Goal: Communication & Community: Answer question/provide support

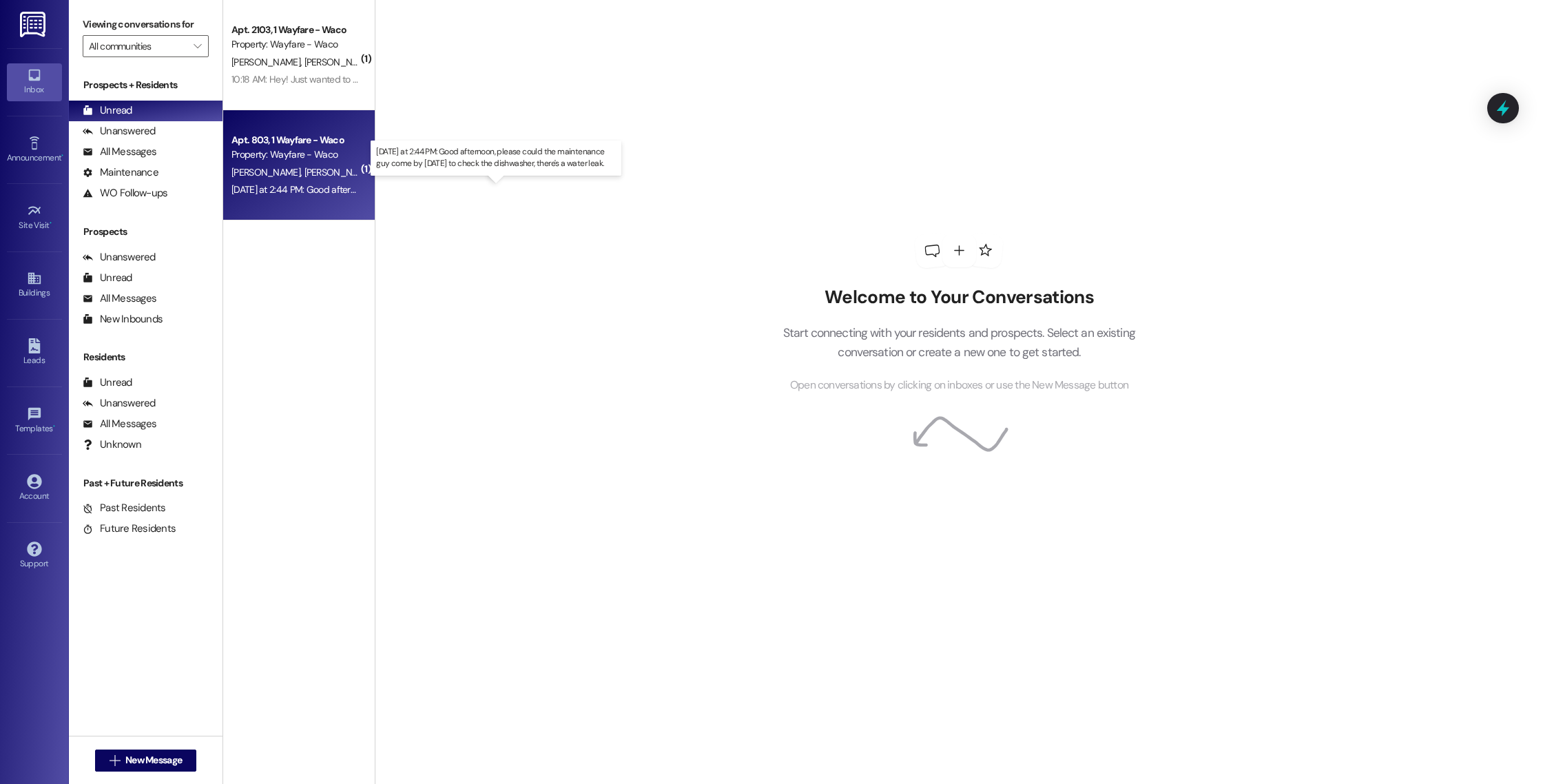
click at [299, 195] on div "[DATE] at 2:44 PM: Good afternoon, please could the maintenance guy come by [DA…" at bounding box center [496, 190] width 530 height 13
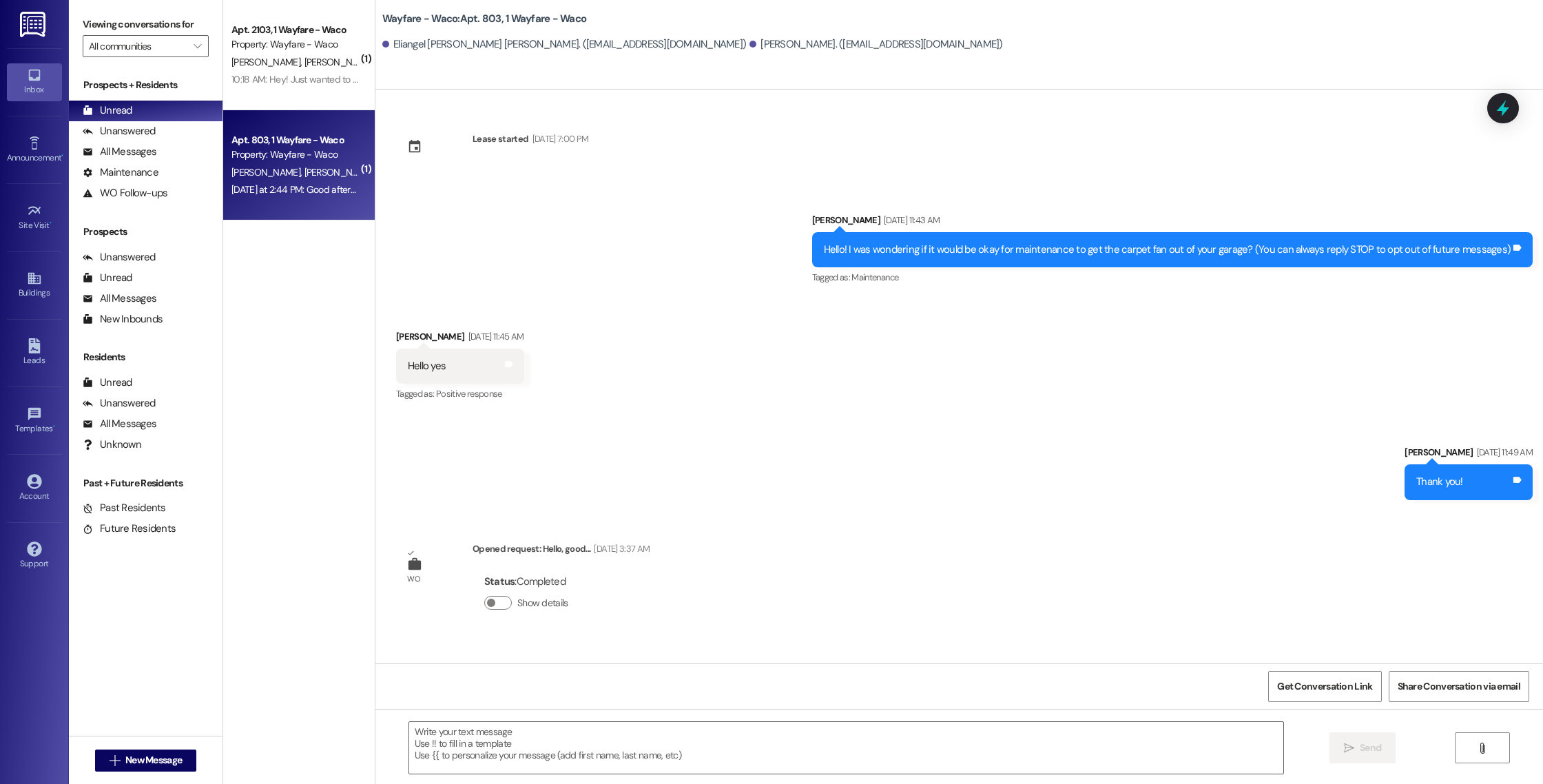
scroll to position [8969, 0]
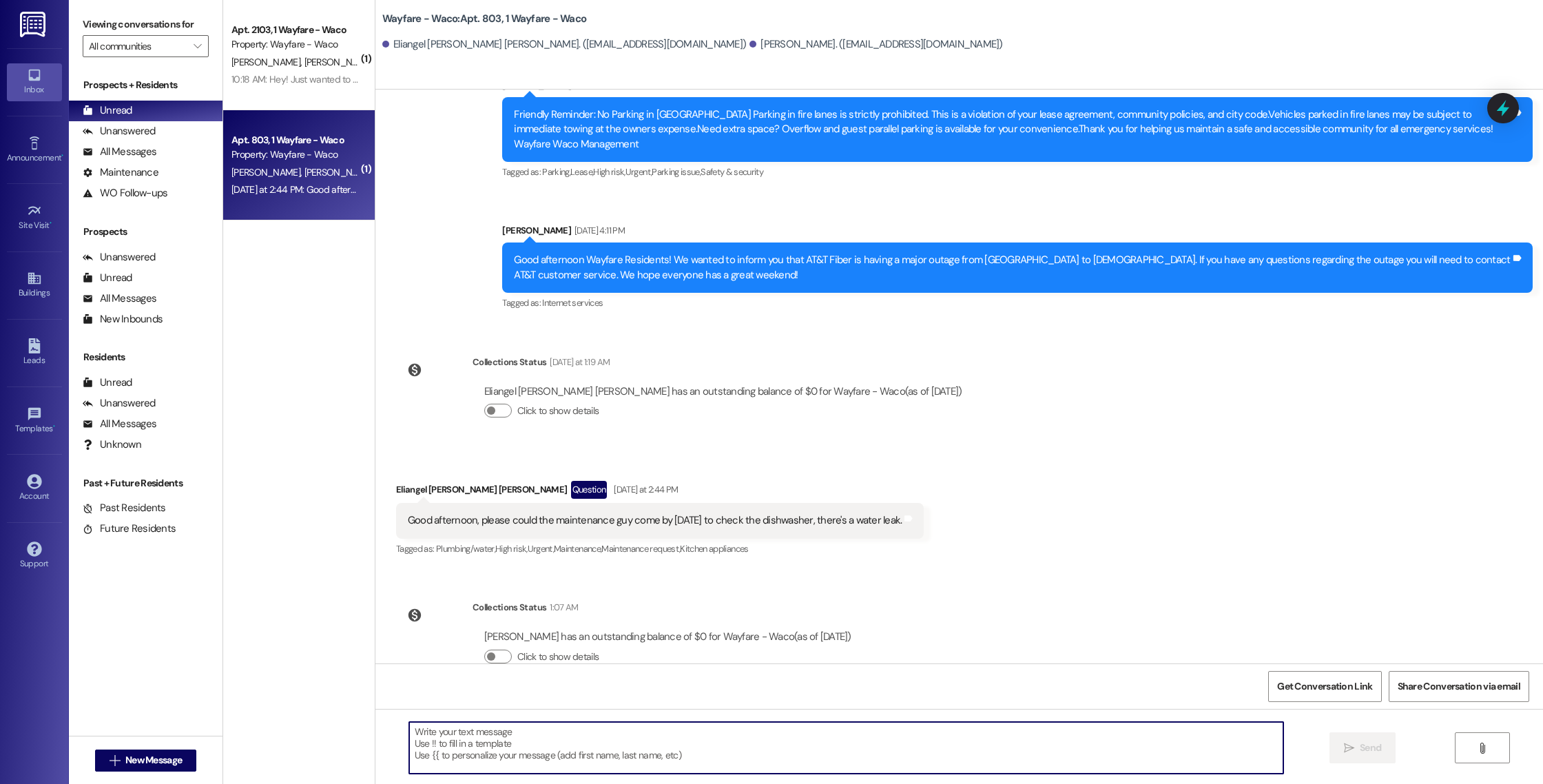
click at [680, 766] on textarea at bounding box center [846, 747] width 874 height 52
type textarea "Hey [PERSON_NAME], I will put a maintenance request for your dishwater right no…"
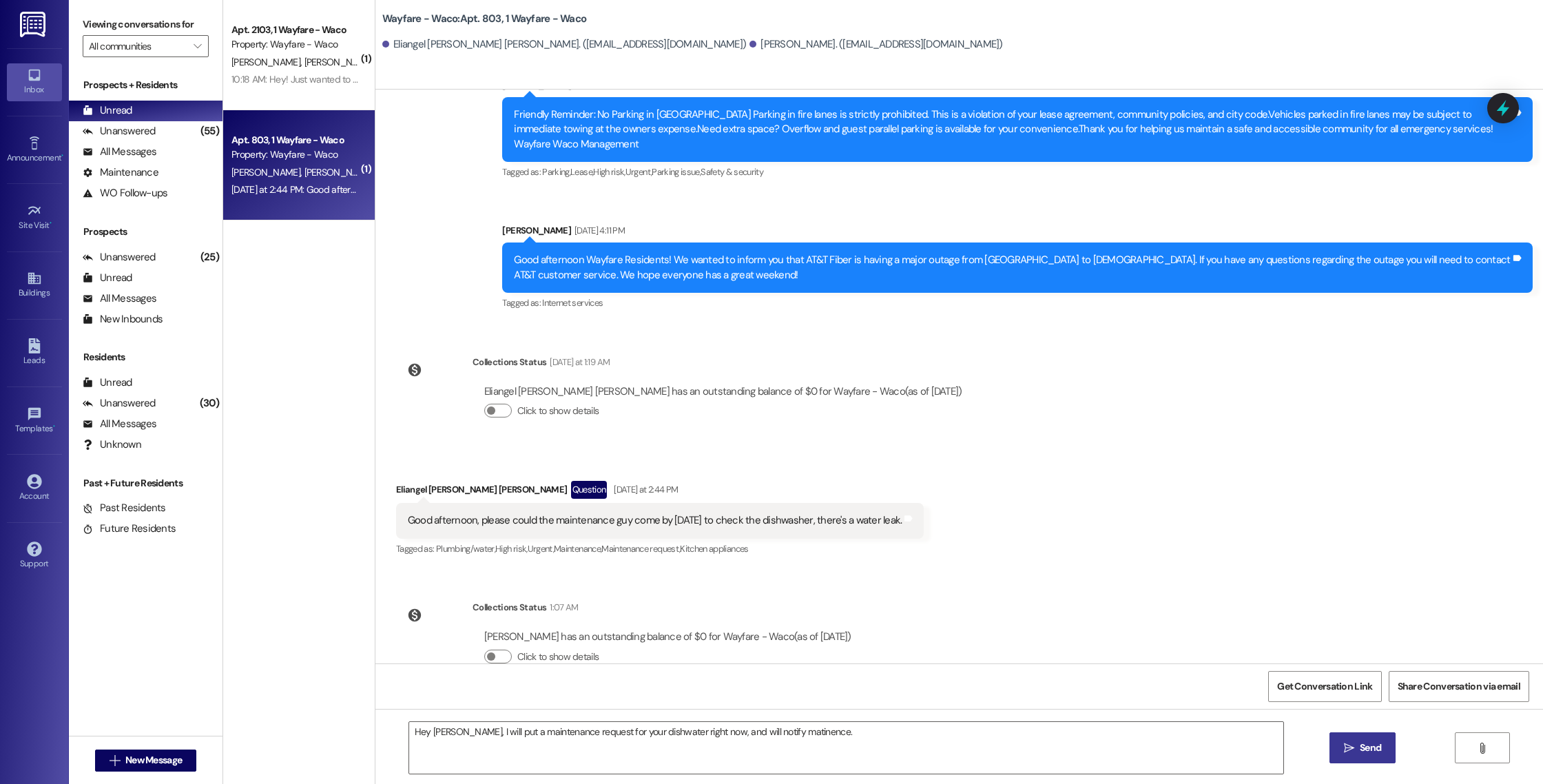
click at [1349, 752] on icon "" at bounding box center [1349, 748] width 10 height 11
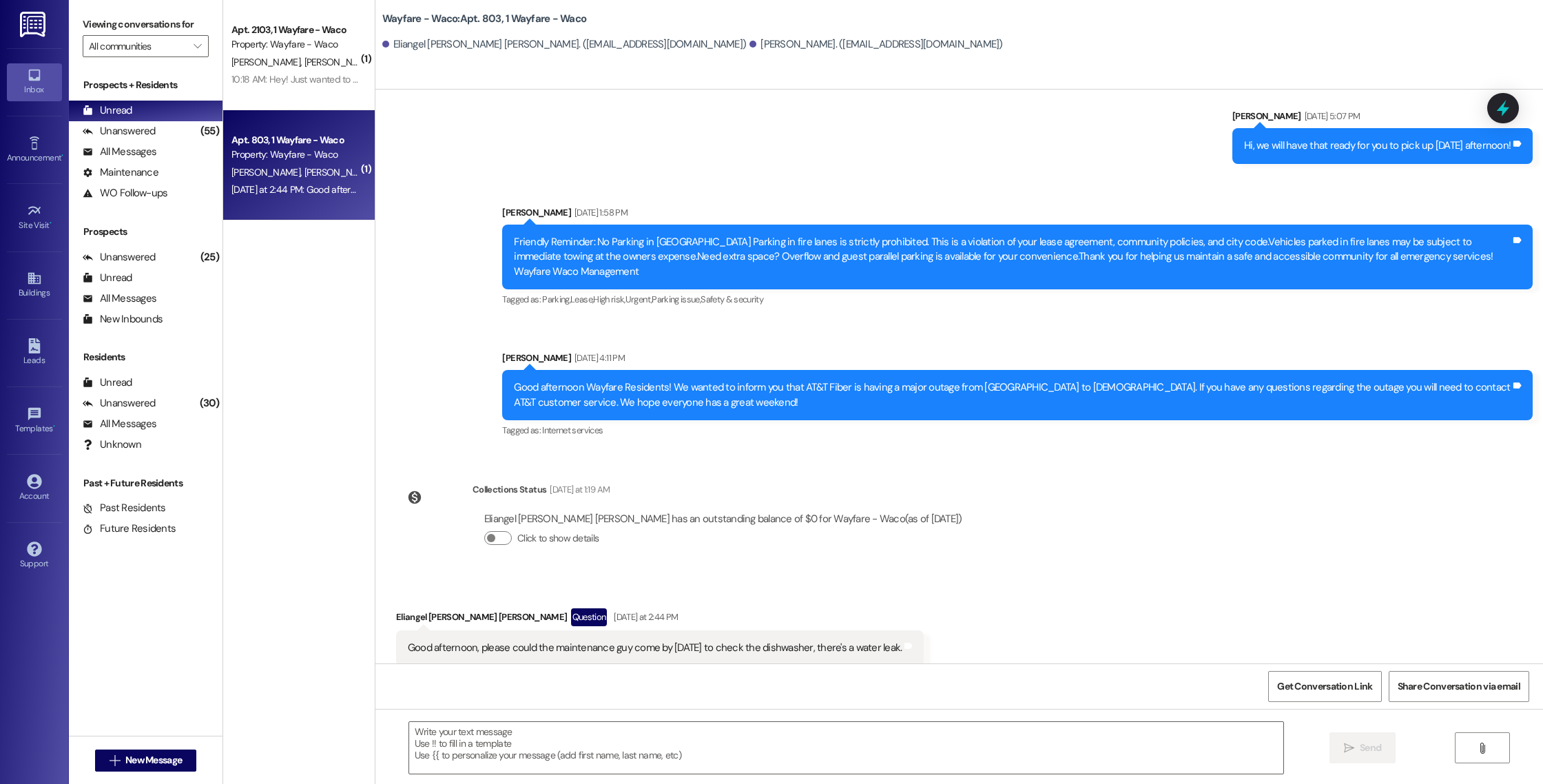
scroll to position [9065, 0]
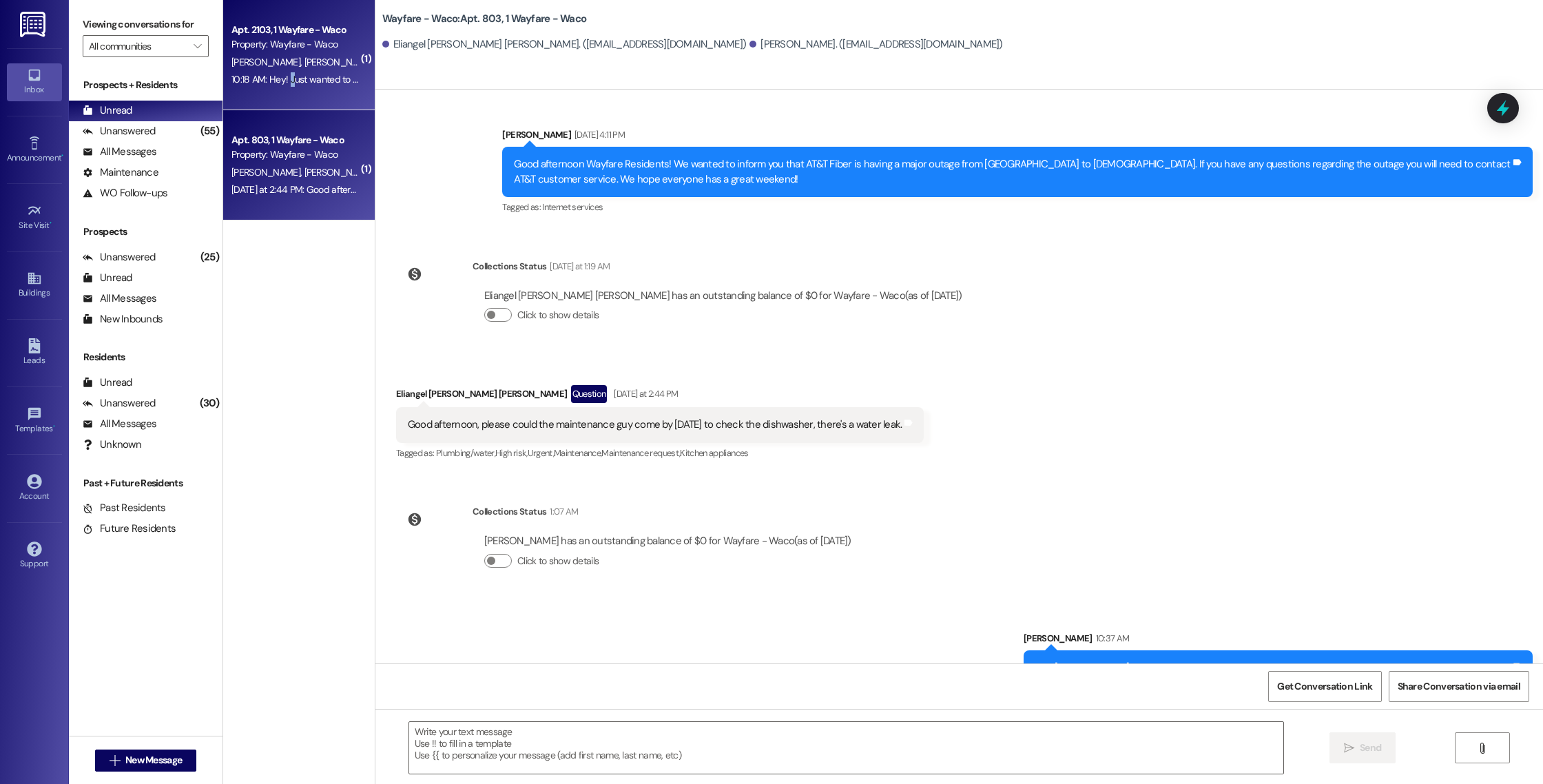
click at [279, 81] on div "10:18 AM: Hey! Just wanted to check on the check for the flooding issues, it's …" at bounding box center [538, 80] width 613 height 13
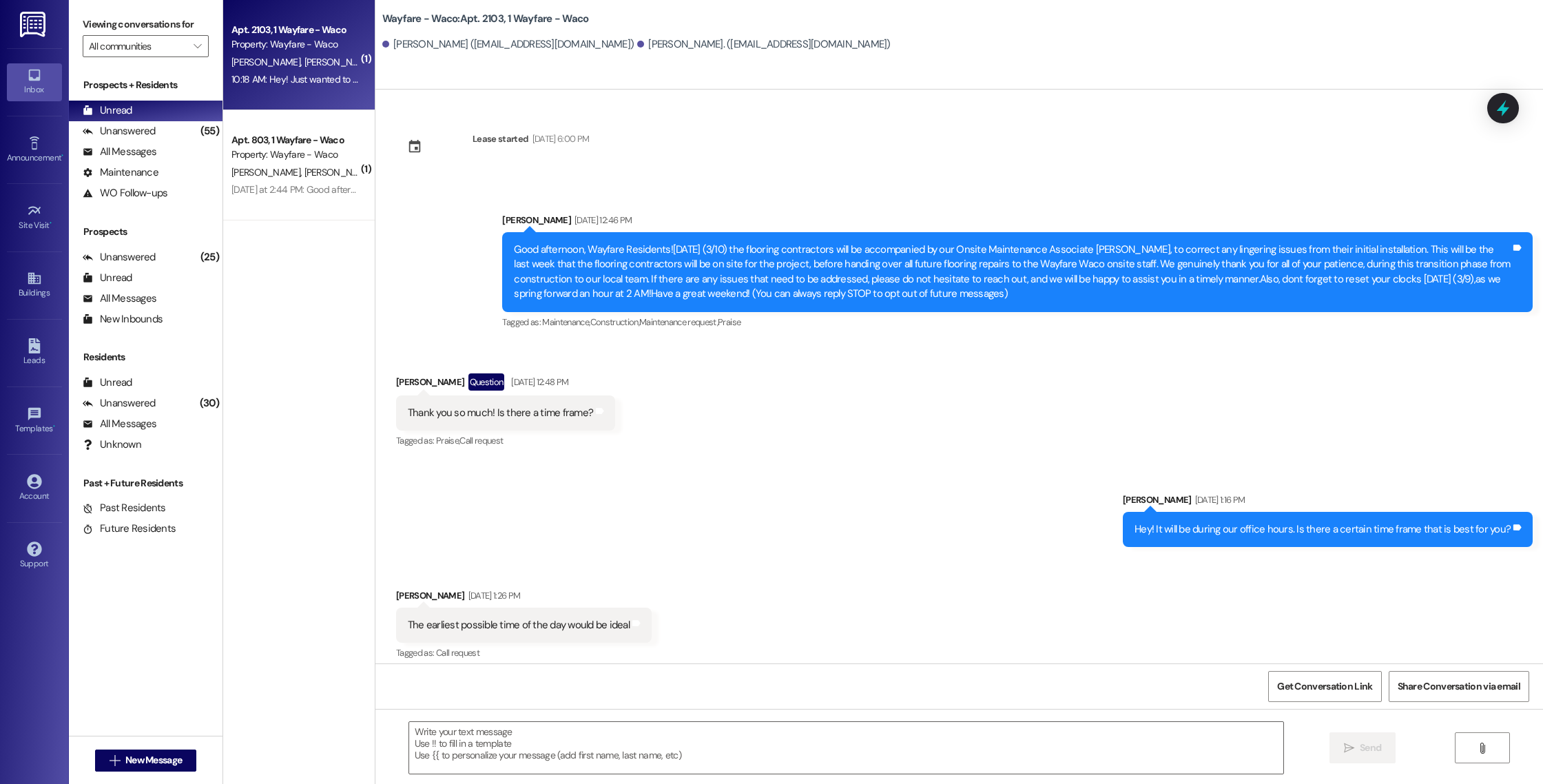
scroll to position [11571, 0]
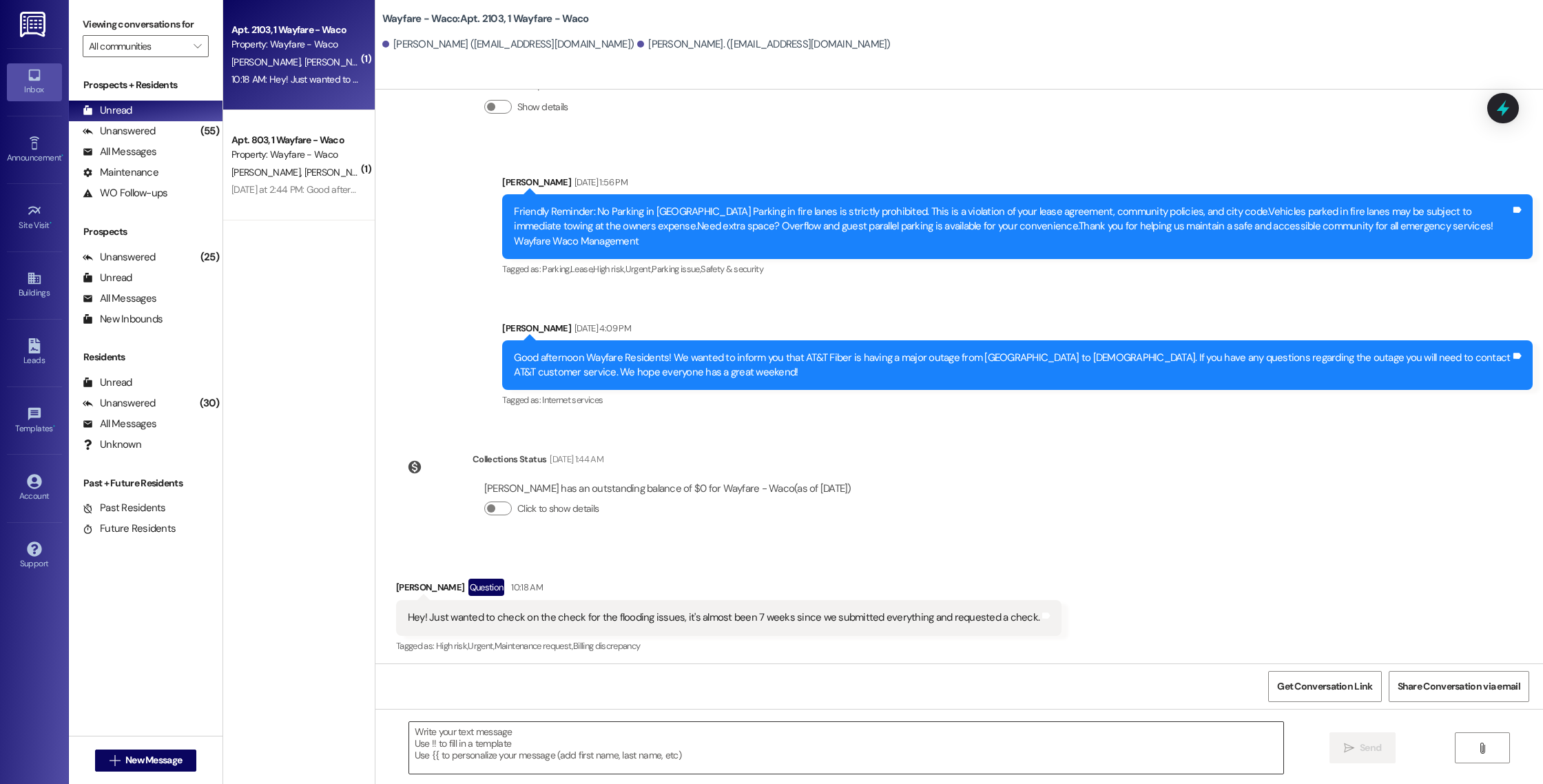
click at [722, 757] on textarea at bounding box center [846, 747] width 874 height 52
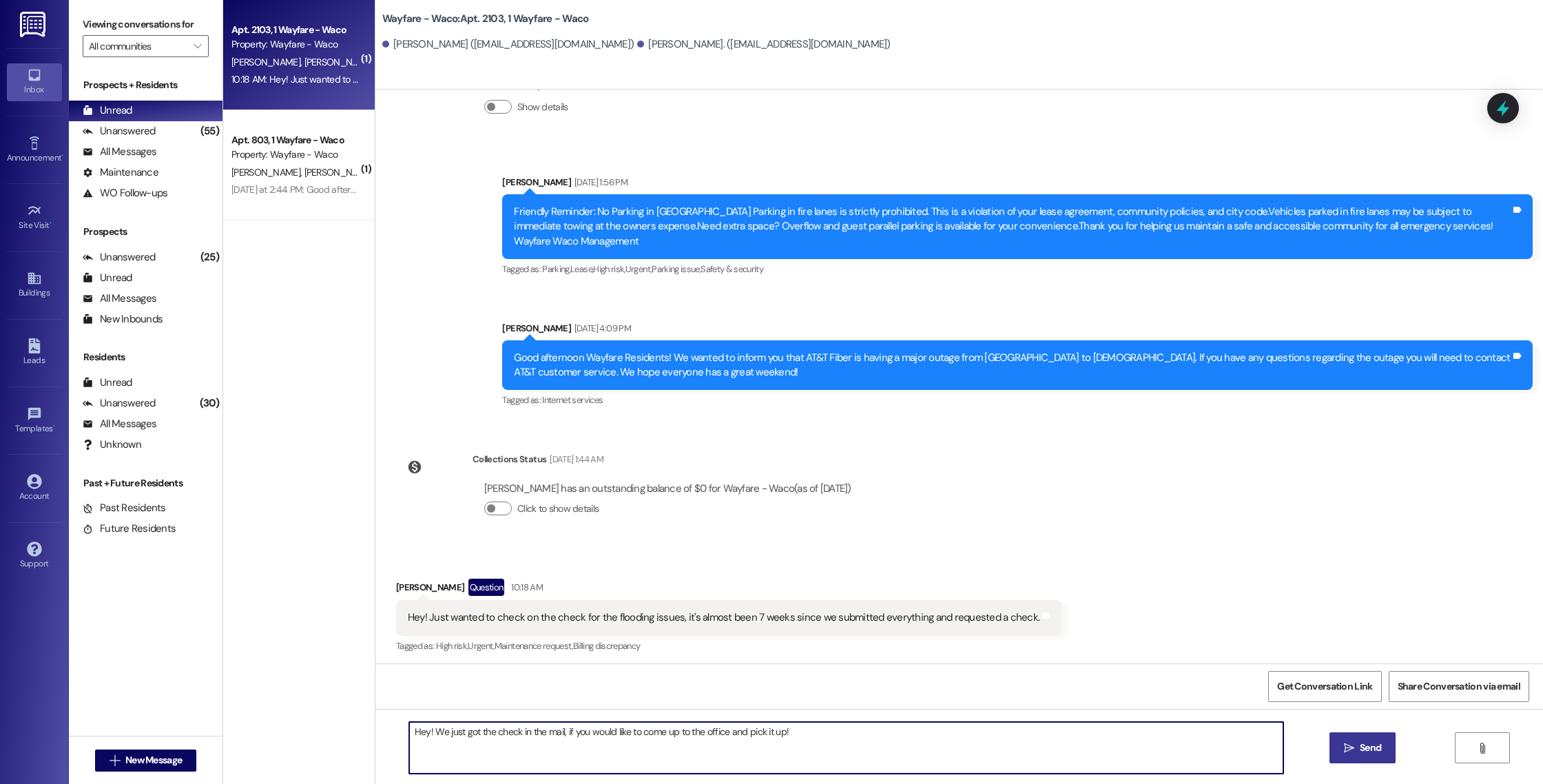
type textarea "Hey! We just got the check in the mail, if you would like to come up to the off…"
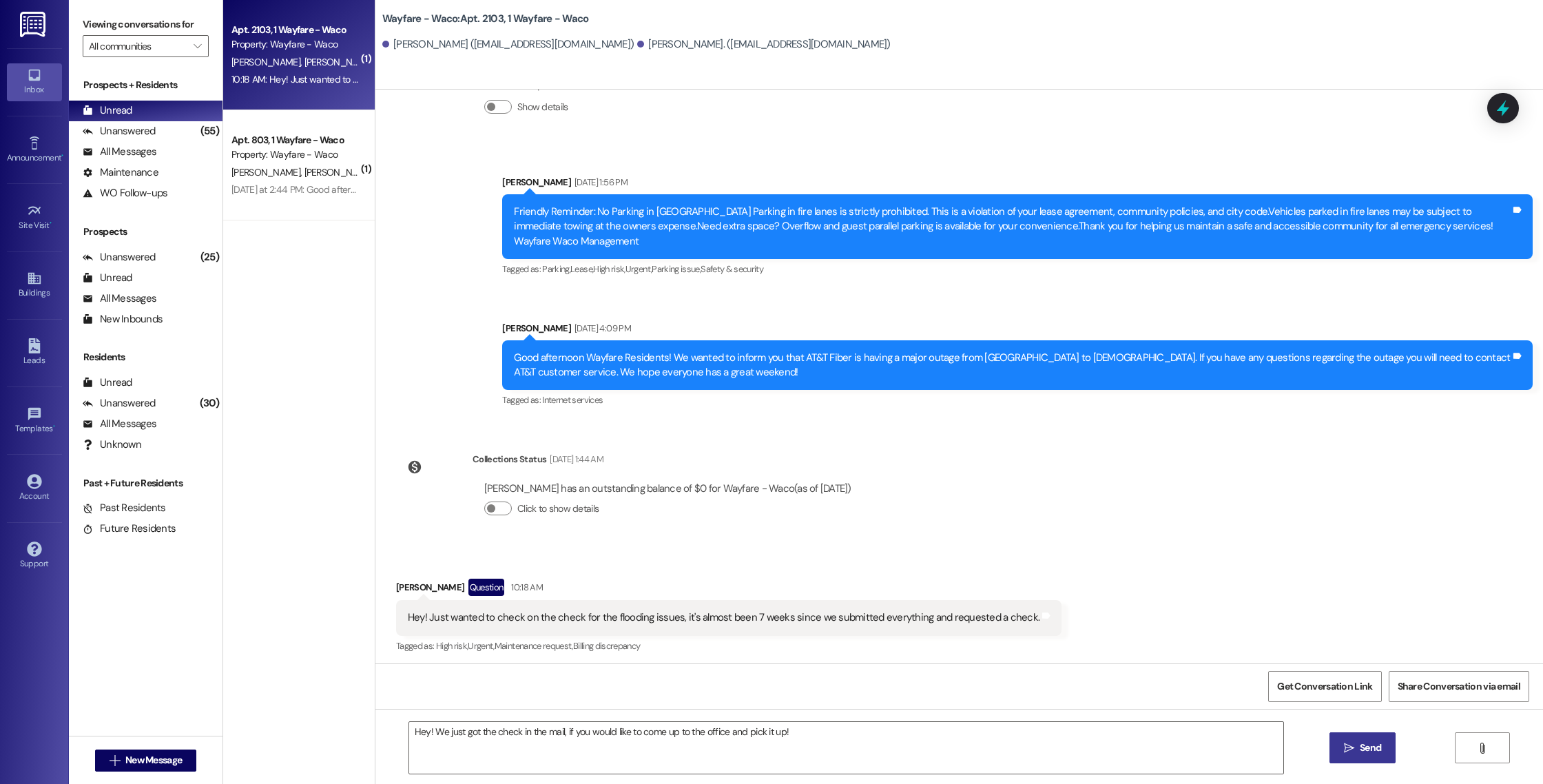
click at [1336, 751] on button " Send" at bounding box center [1363, 747] width 67 height 31
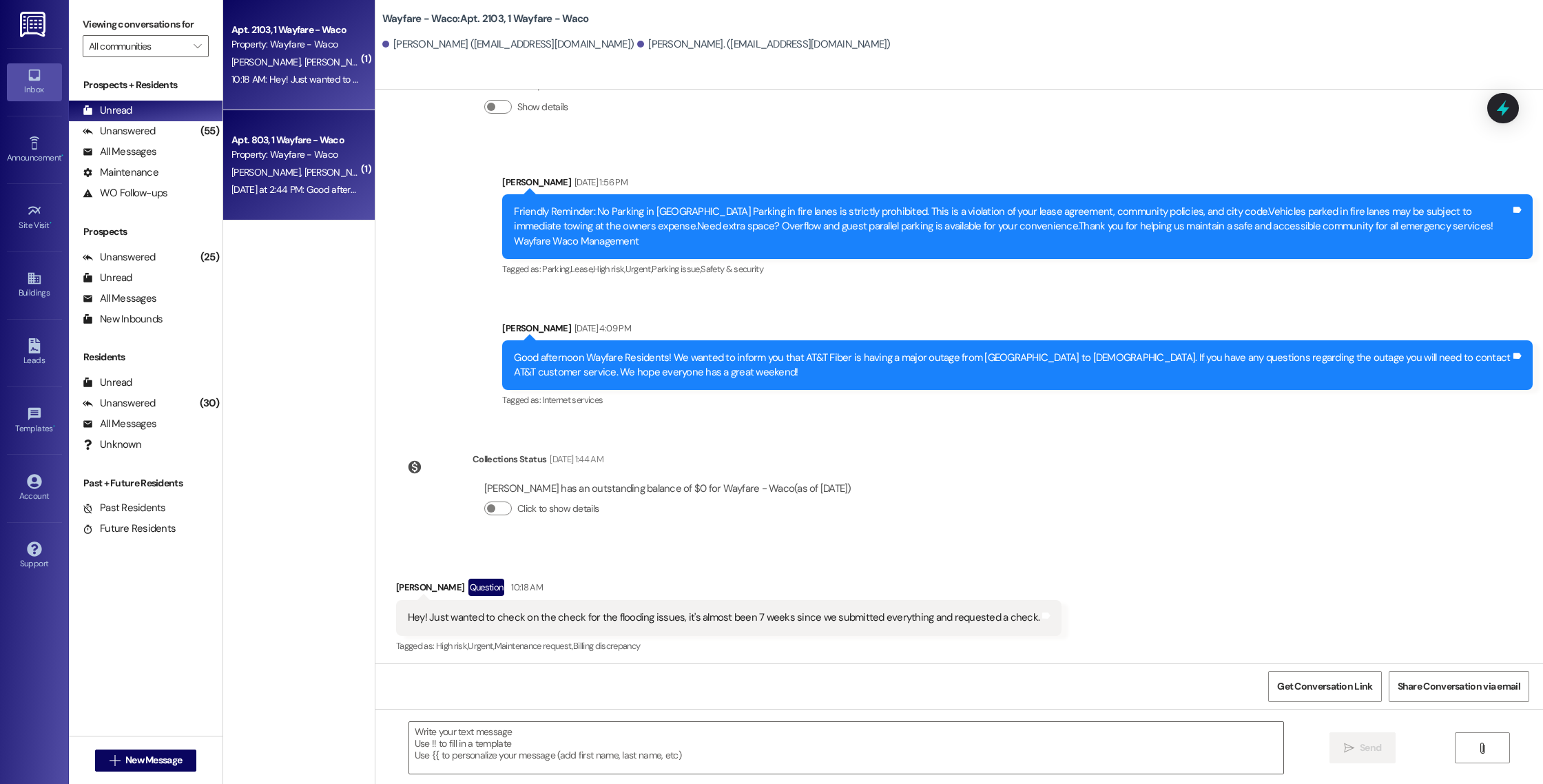
click at [306, 167] on span "[PERSON_NAME] [PERSON_NAME]" at bounding box center [373, 172] width 140 height 13
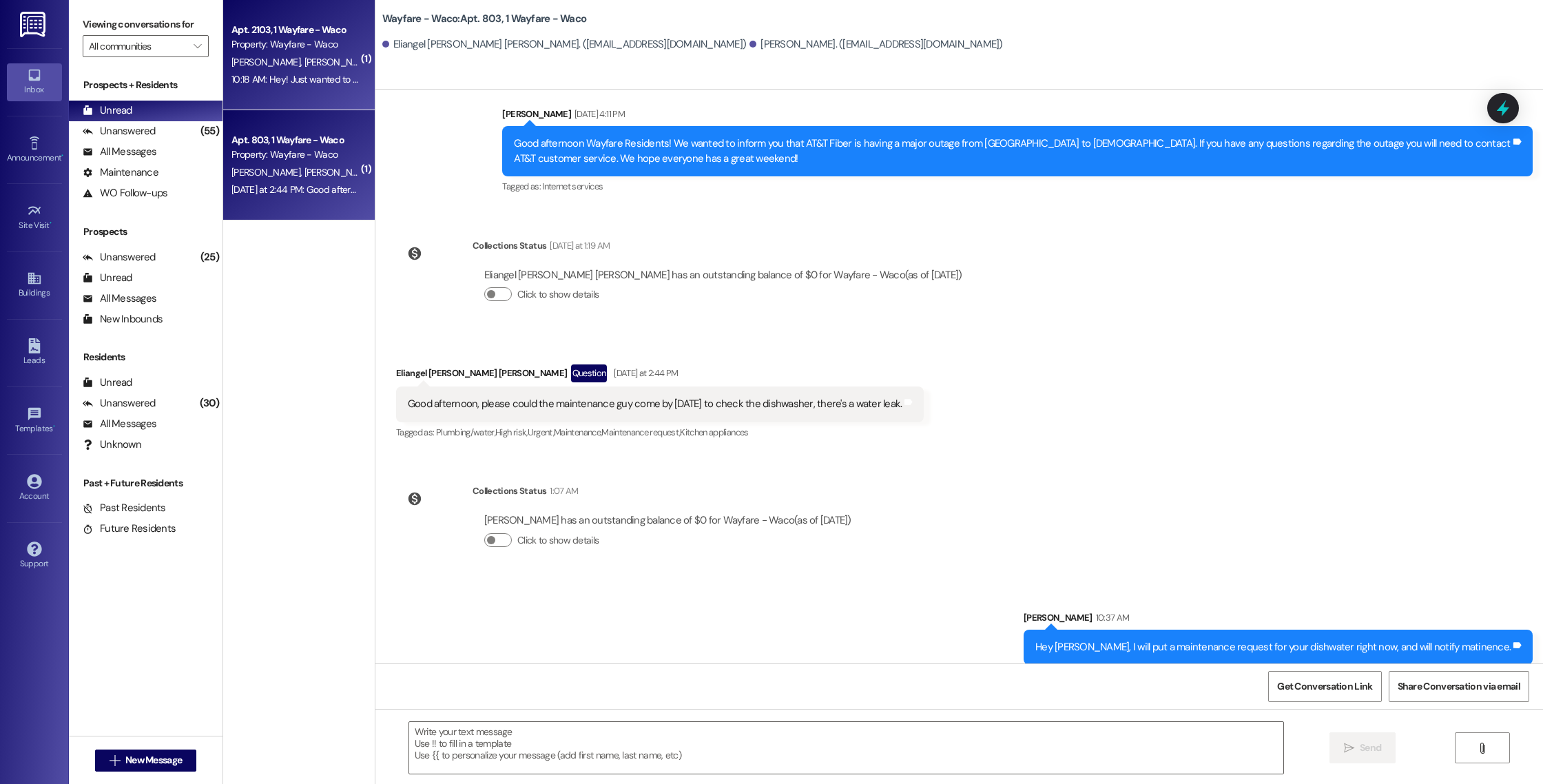
click at [255, 64] on span "[PERSON_NAME]" at bounding box center [268, 62] width 73 height 13
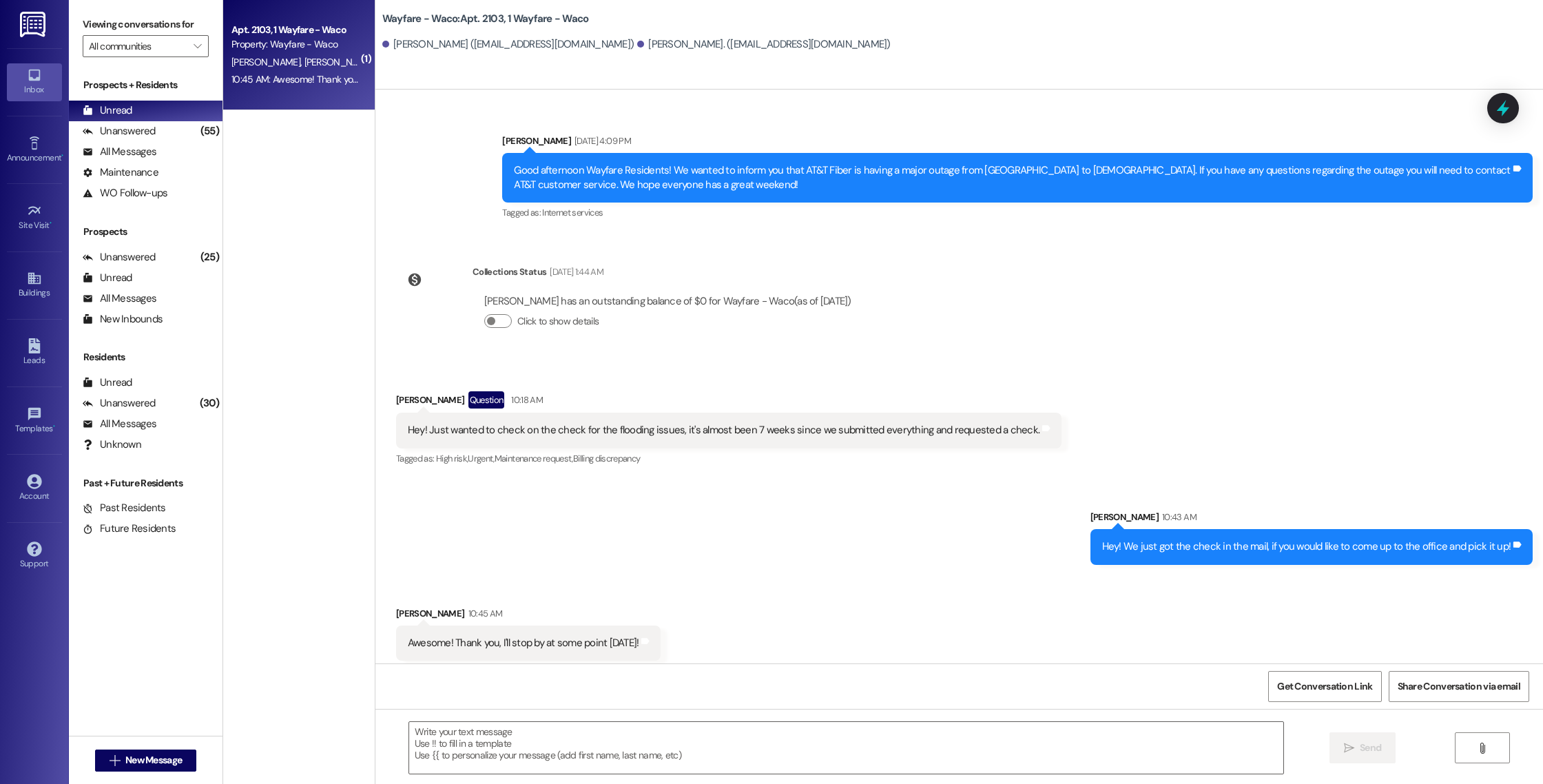
scroll to position [11763, 0]
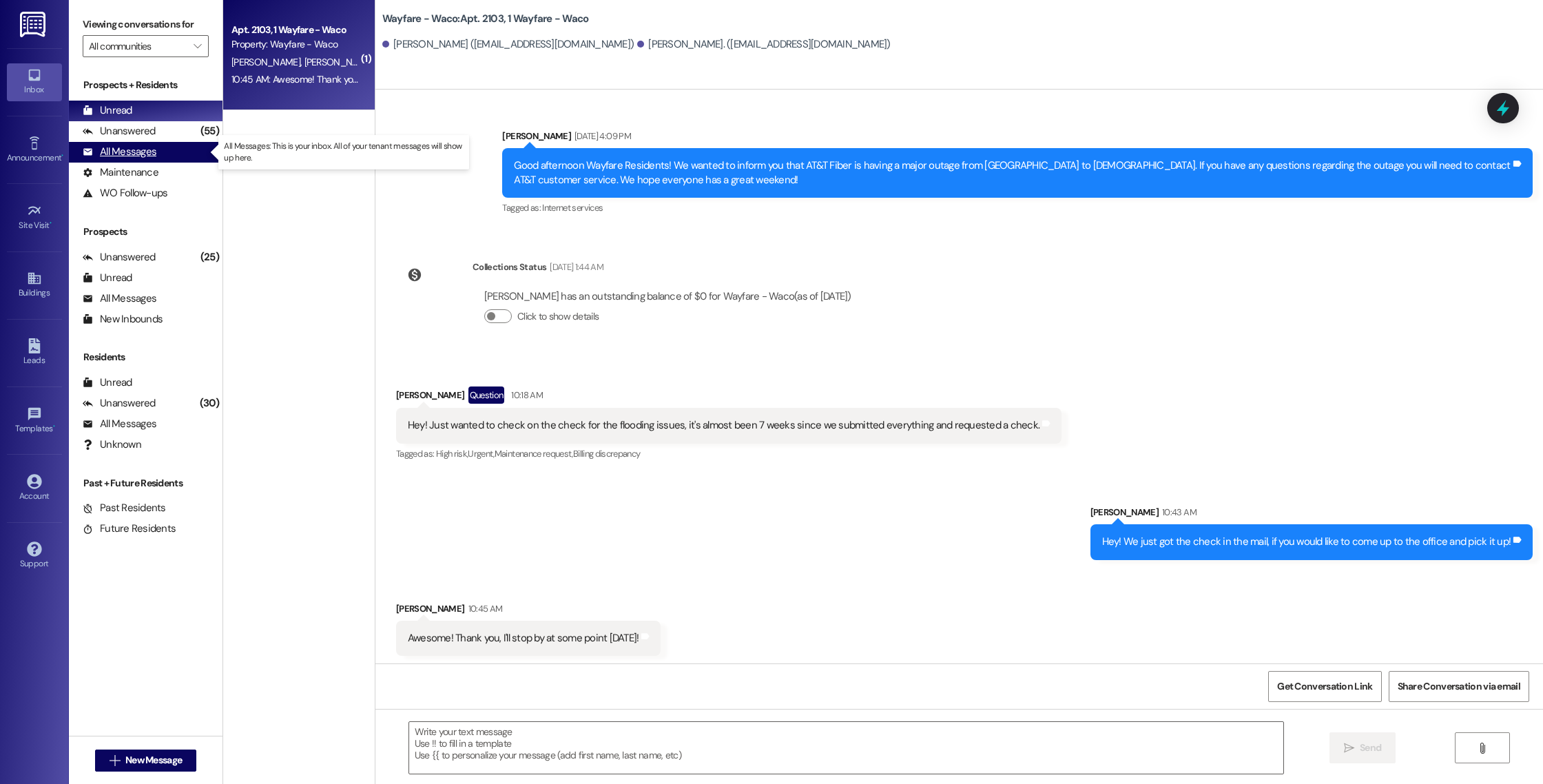
click at [119, 150] on div "All Messages" at bounding box center [120, 152] width 73 height 14
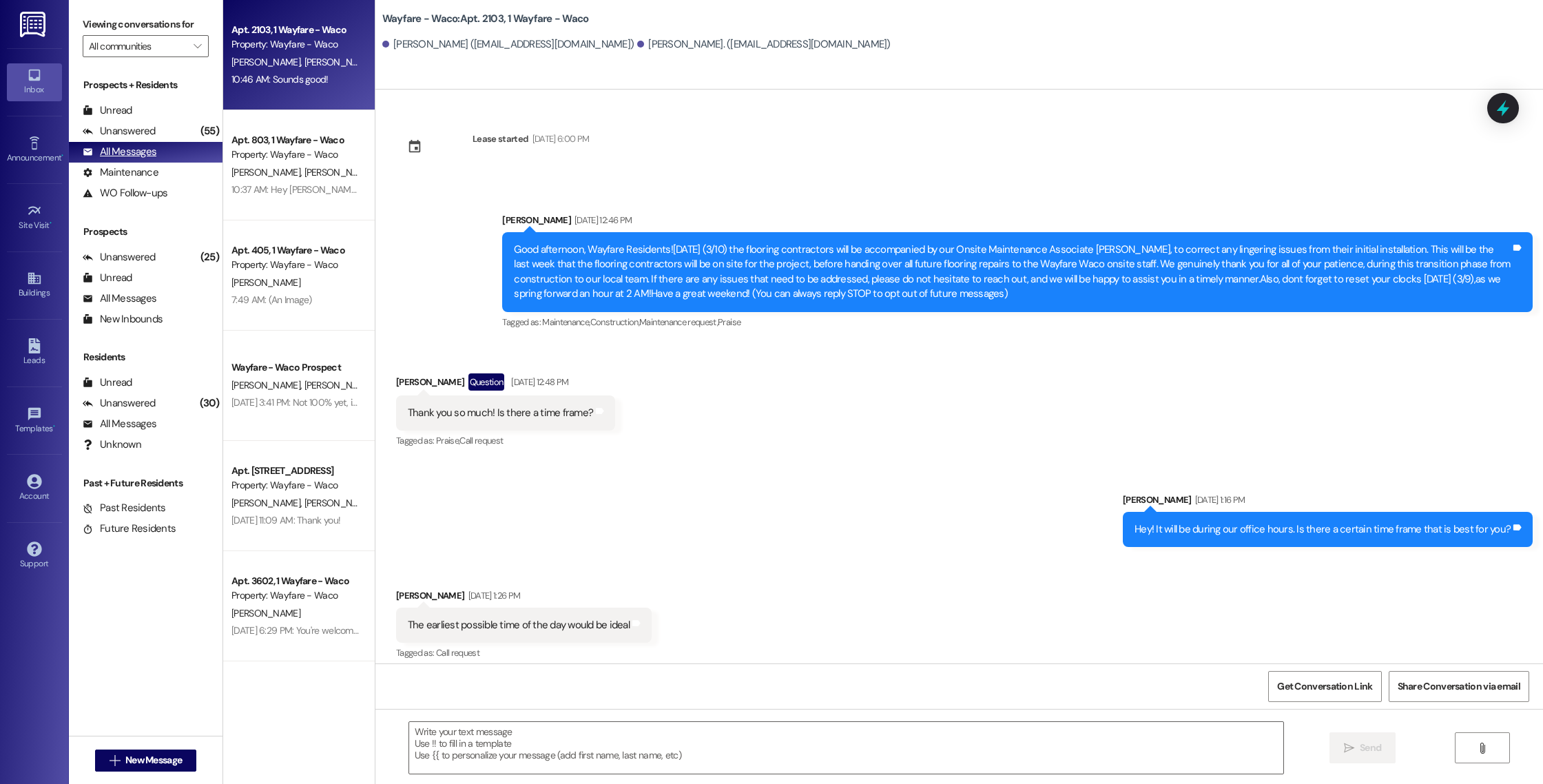
scroll to position [11784, 0]
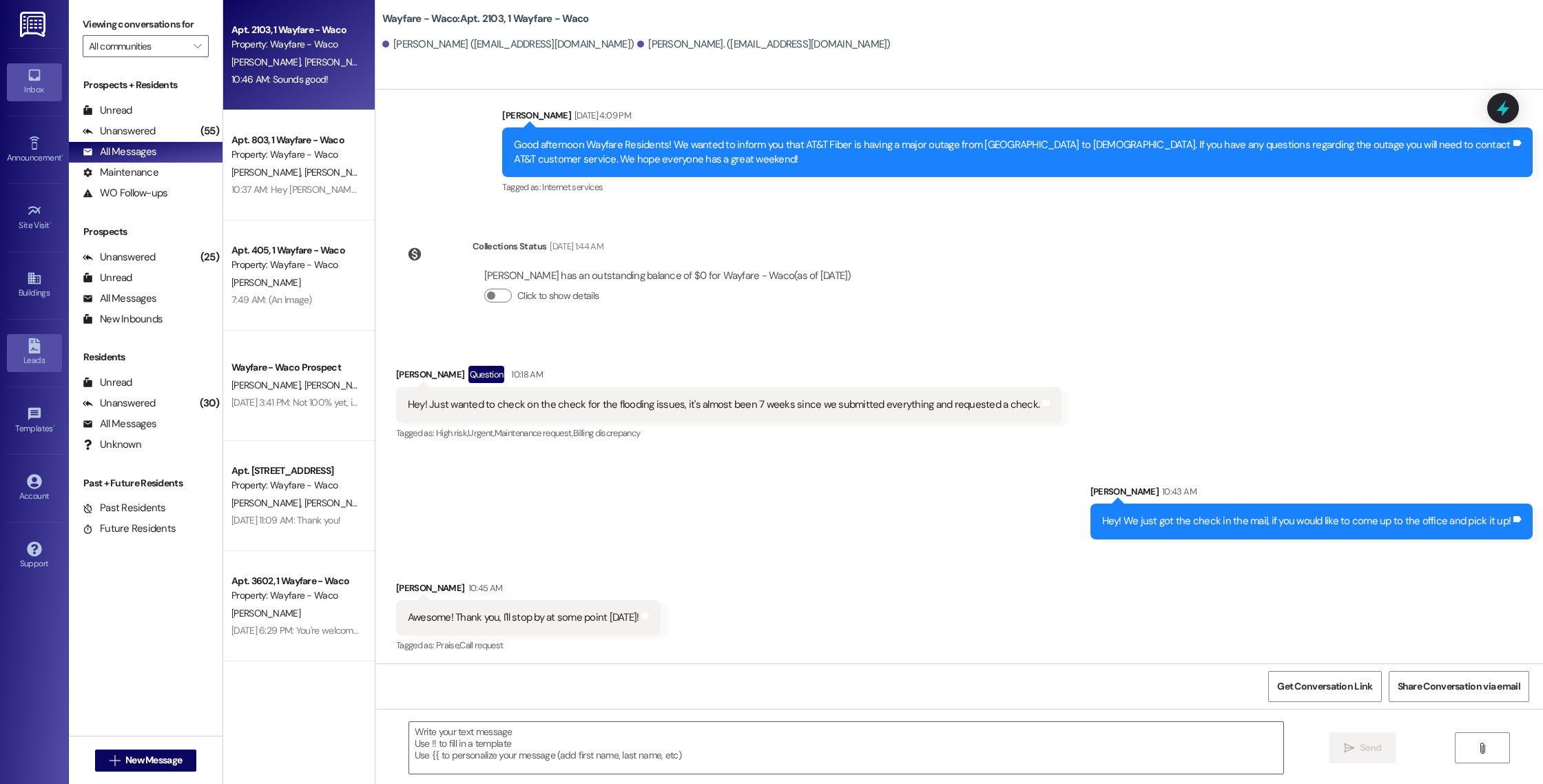
click at [36, 349] on icon at bounding box center [34, 345] width 12 height 15
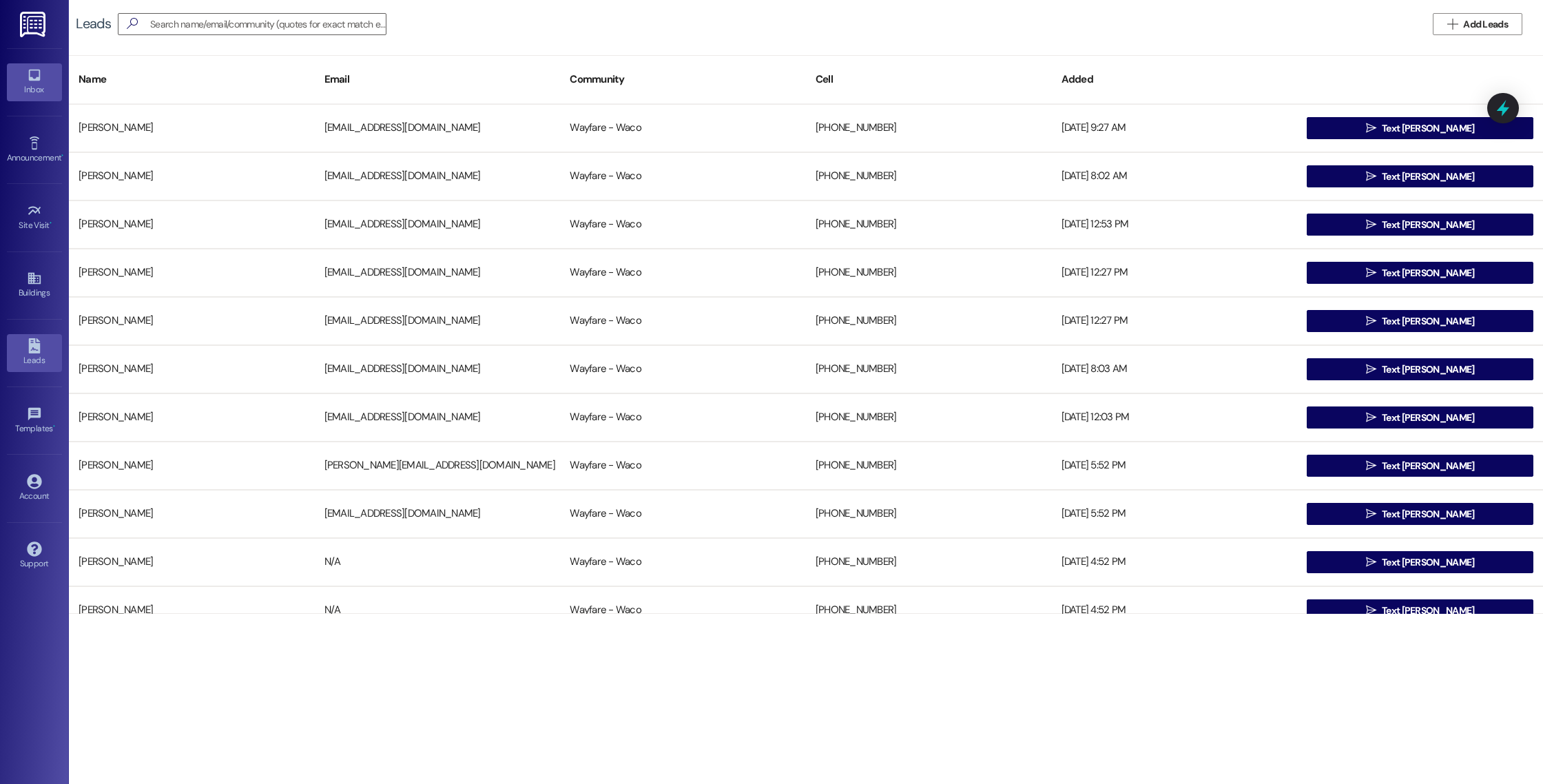
click at [43, 84] on div "Inbox" at bounding box center [34, 89] width 69 height 14
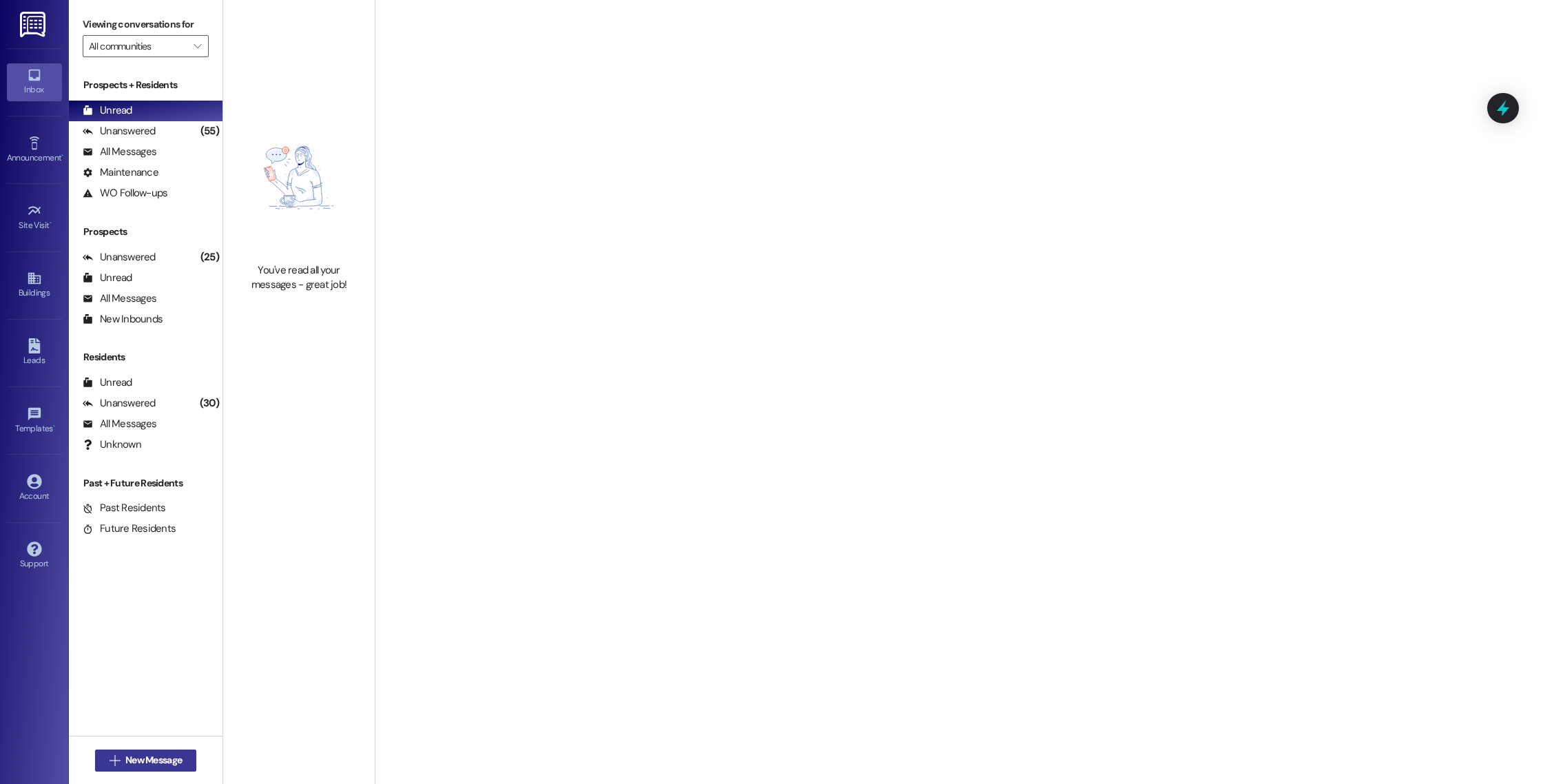
click at [174, 759] on span "New Message" at bounding box center [153, 760] width 57 height 14
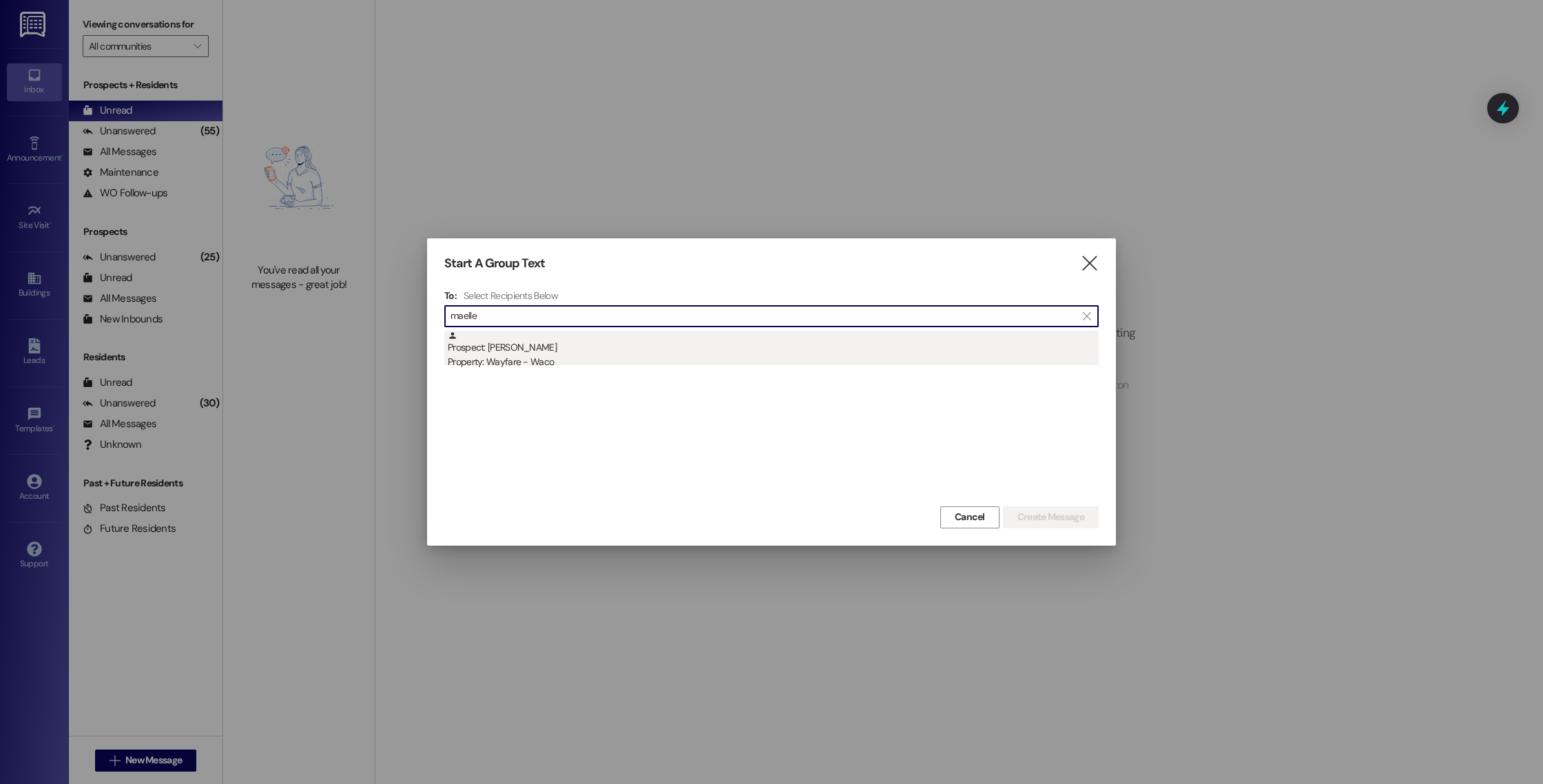
type input "maelle"
click at [748, 360] on div "Property: Wayfare - Waco" at bounding box center [773, 362] width 651 height 14
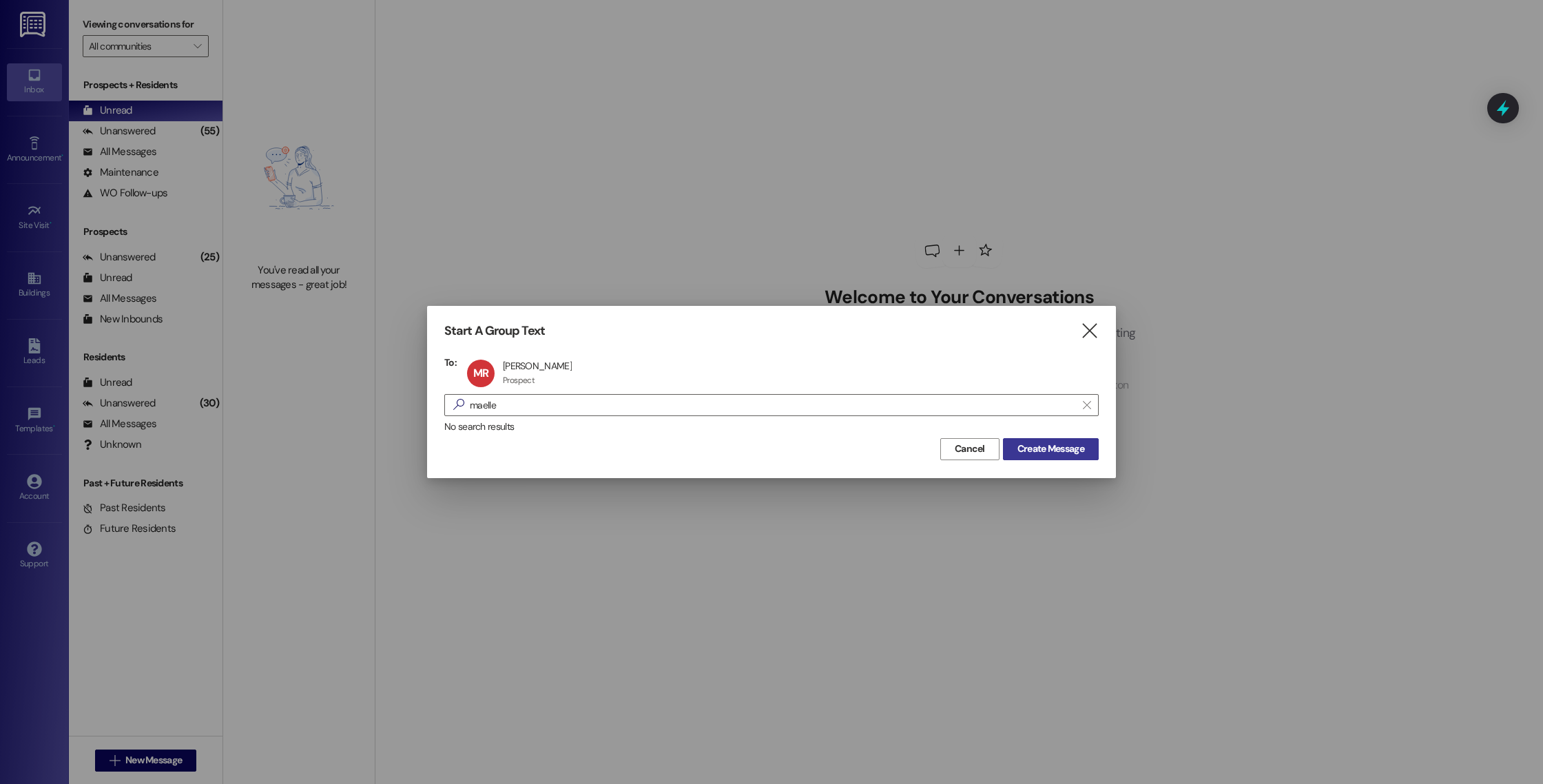
click at [1062, 449] on span "Create Message" at bounding box center [1051, 448] width 67 height 14
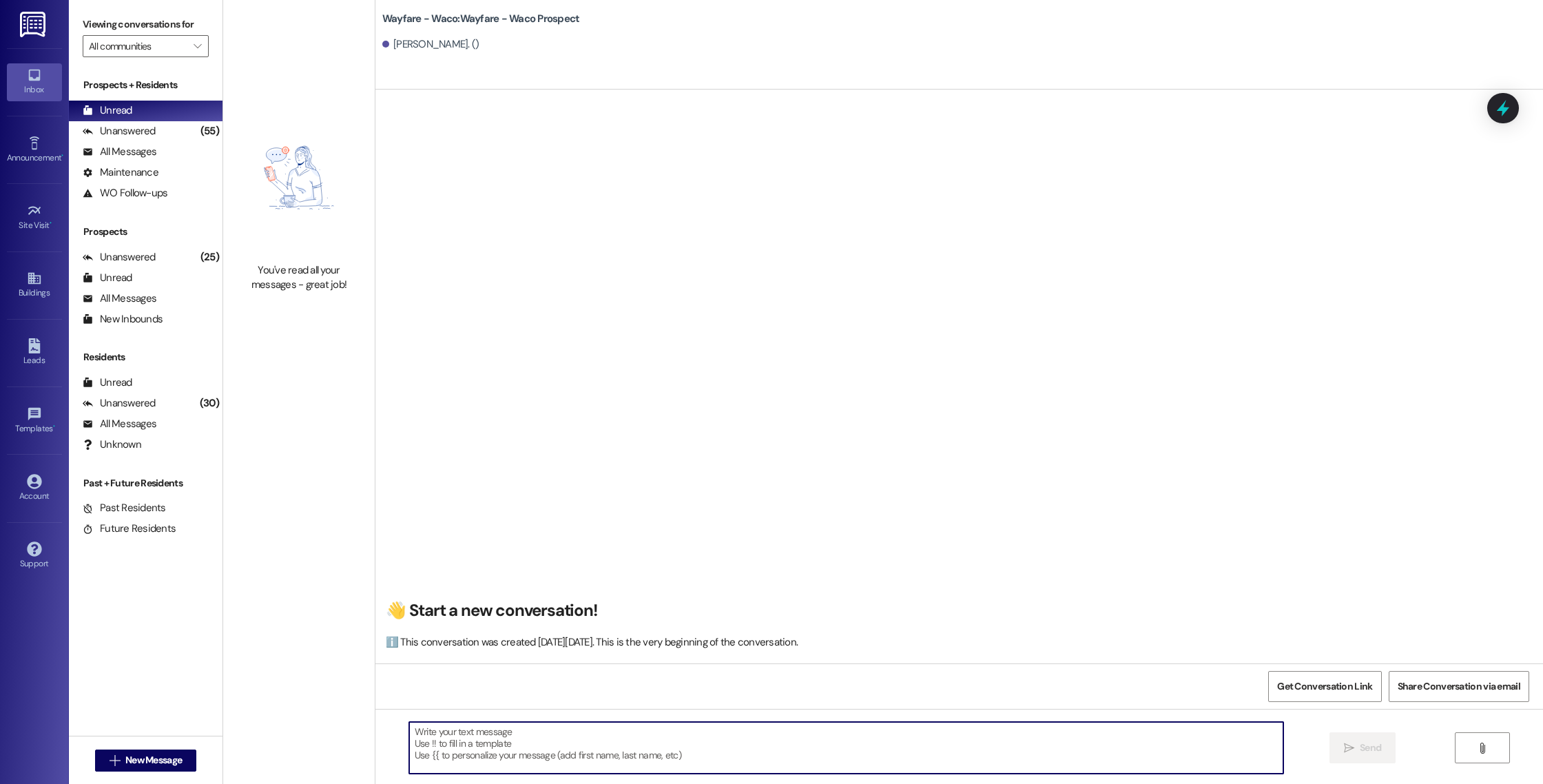
click at [461, 742] on textarea at bounding box center [846, 747] width 874 height 52
paste textarea ", I wanted to touch base with you and see if you were still interested in movin…"
click at [409, 731] on textarea ", I wanted to touch base with you and see if you were still interested in movin…" at bounding box center [846, 747] width 874 height 52
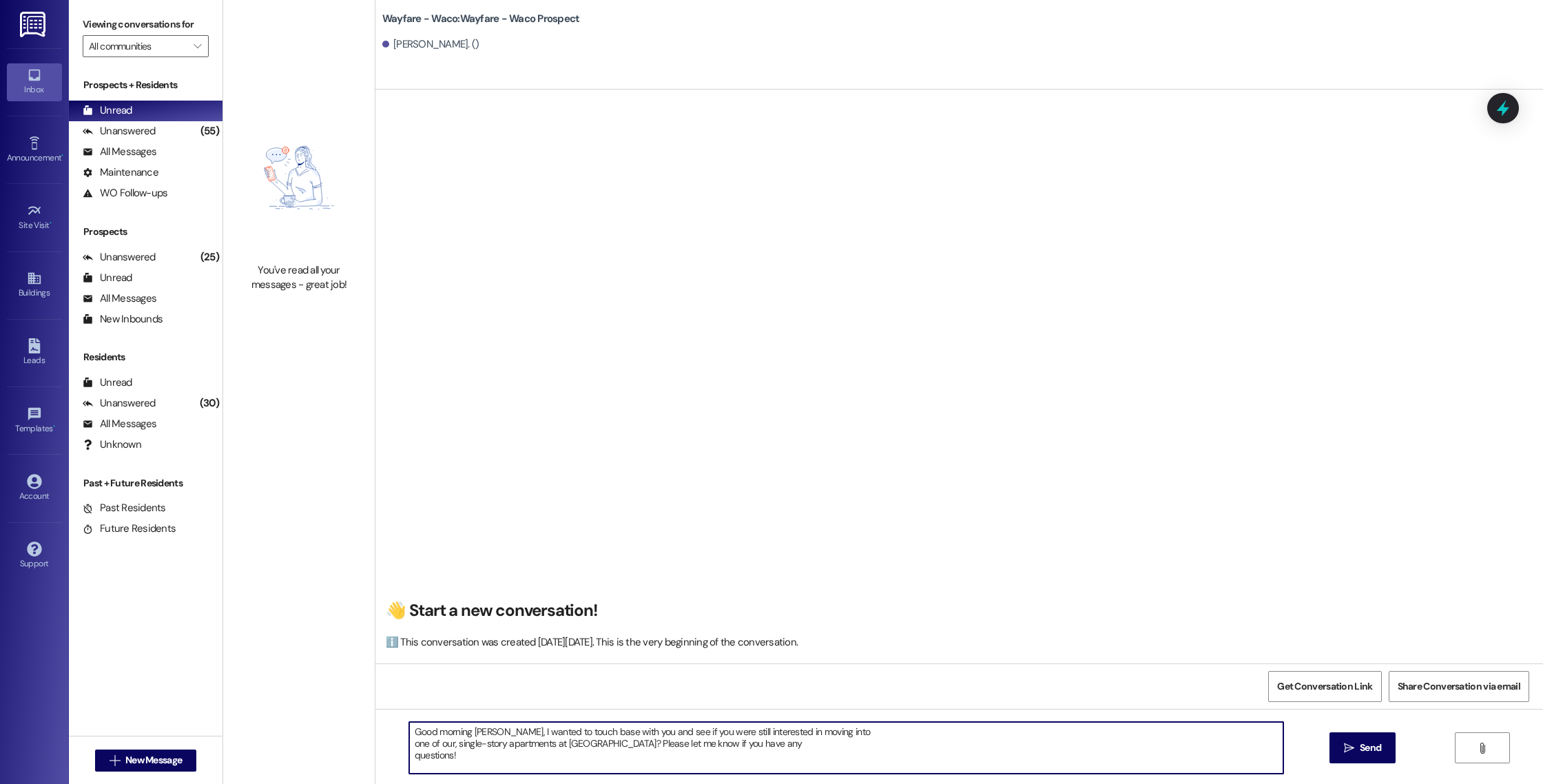
click at [409, 743] on textarea "Good morning [PERSON_NAME], I wanted to touch base with you and see if you were…" at bounding box center [846, 747] width 874 height 52
click at [409, 748] on textarea "Good morning [PERSON_NAME], I wanted to touch base with you and see if you were…" at bounding box center [846, 747] width 874 height 52
drag, startPoint x: 1220, startPoint y: 731, endPoint x: 459, endPoint y: 747, distance: 761.2
click at [459, 747] on textarea "Good morning [PERSON_NAME], I wanted to touch base with you and see if you were…" at bounding box center [846, 747] width 874 height 52
drag, startPoint x: 405, startPoint y: 731, endPoint x: 1225, endPoint y: 731, distance: 820.0
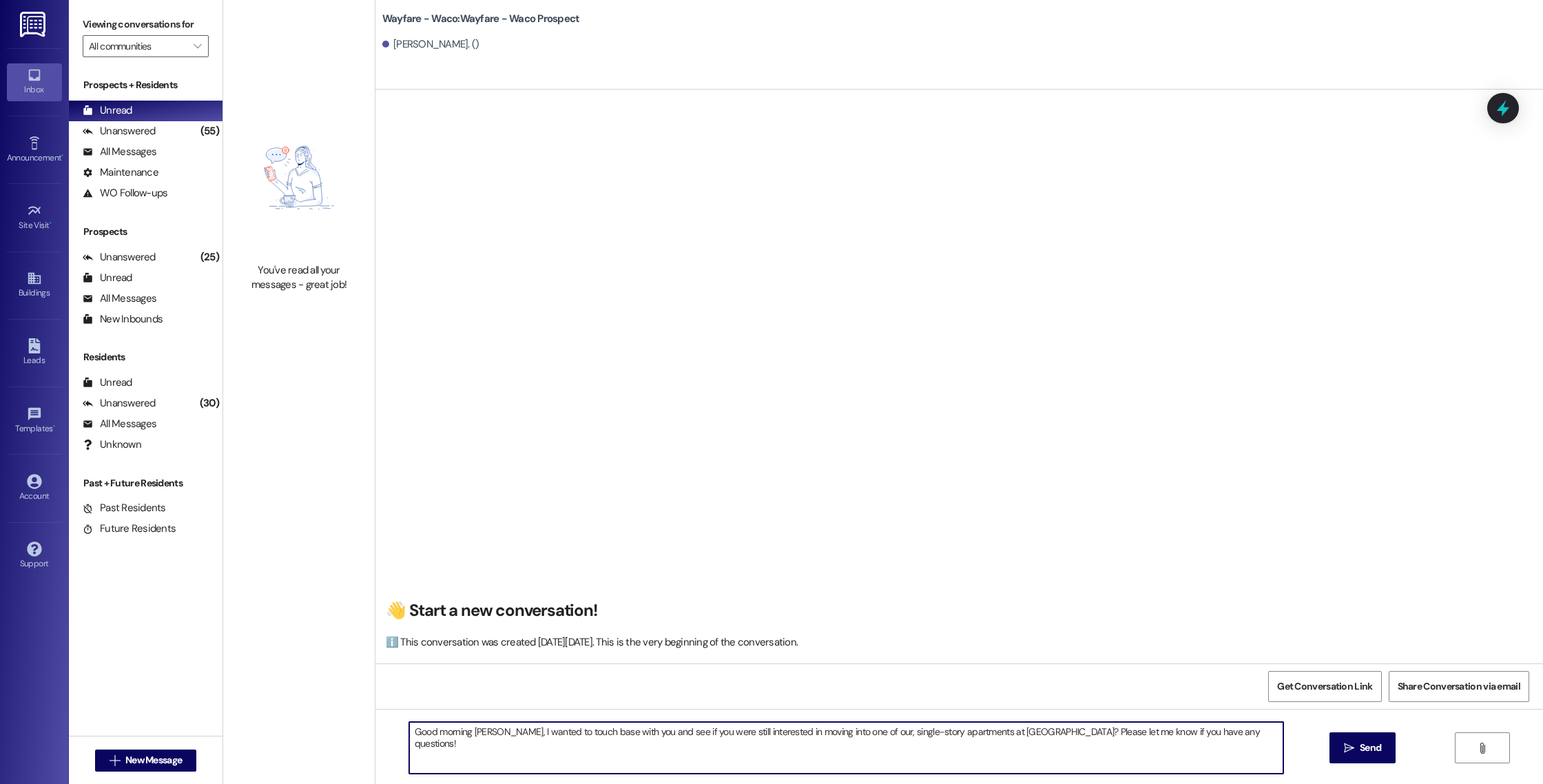
click at [1225, 731] on textarea "Good morning [PERSON_NAME], I wanted to touch base with you and see if you were…" at bounding box center [846, 747] width 874 height 52
type textarea "Good morning [PERSON_NAME], I wanted to touch base with you and see if you were…"
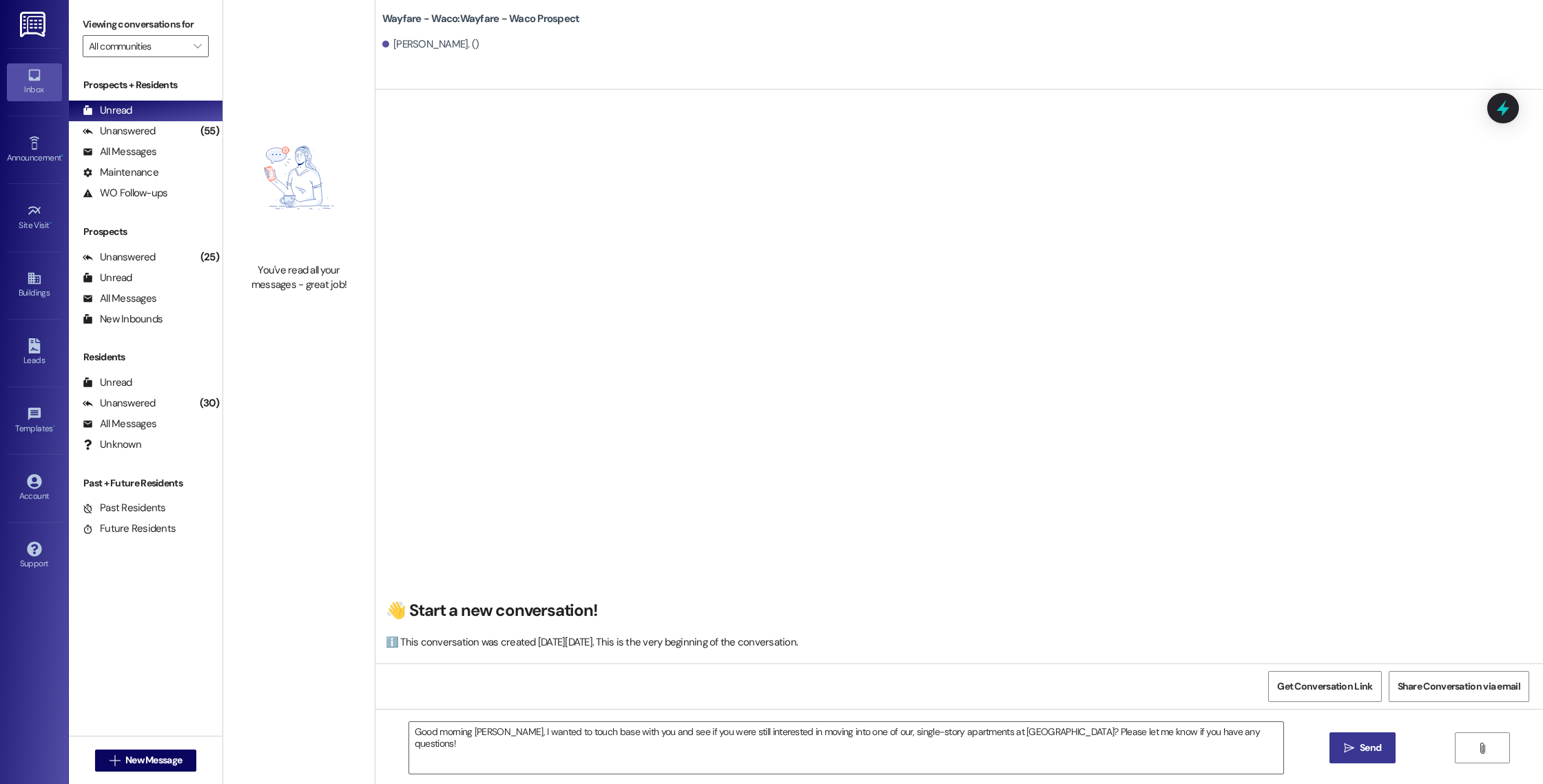
click at [1347, 758] on button " Send" at bounding box center [1363, 747] width 67 height 31
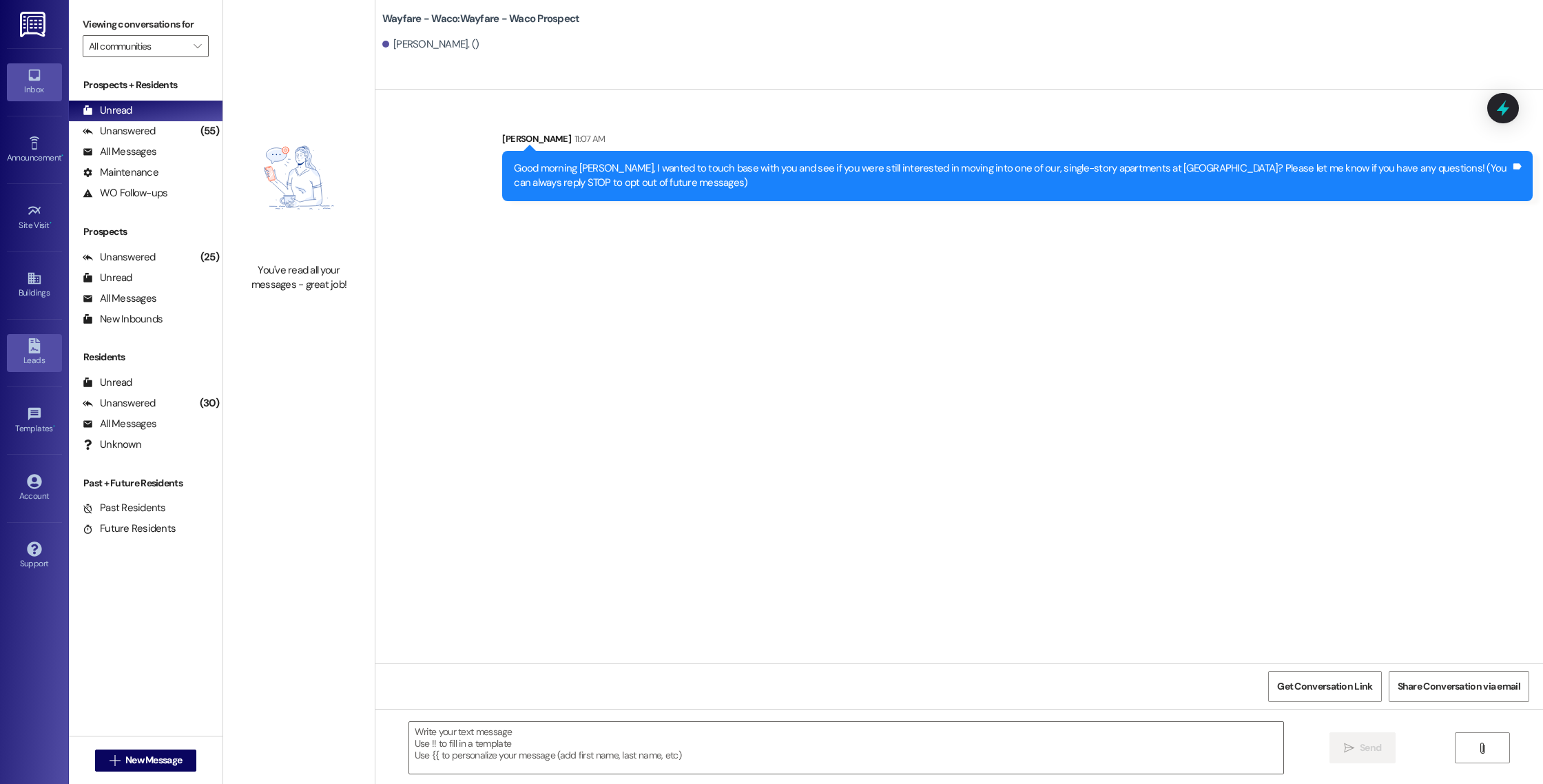
click at [37, 345] on icon at bounding box center [34, 345] width 12 height 15
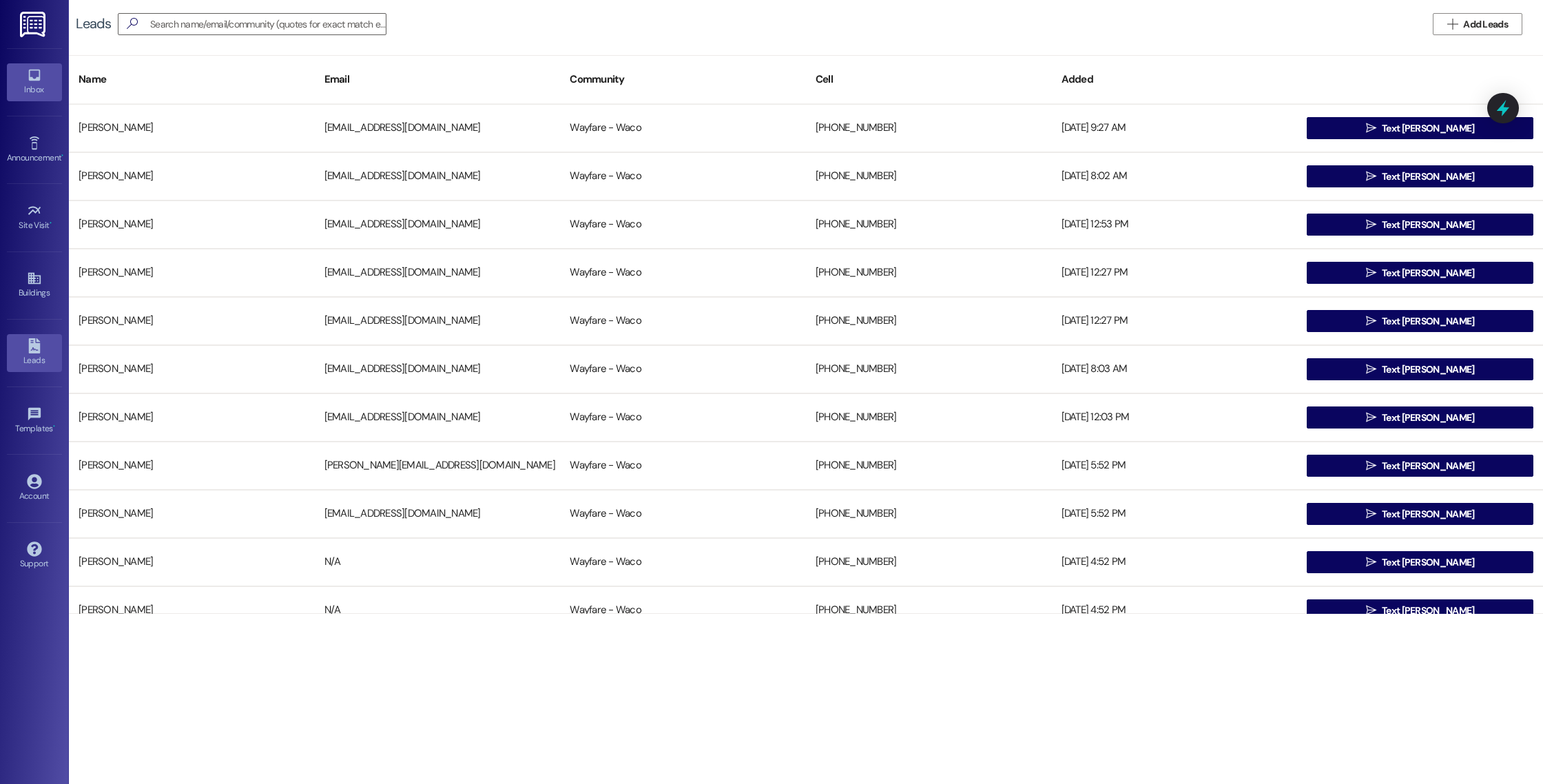
click at [33, 81] on icon at bounding box center [34, 75] width 12 height 12
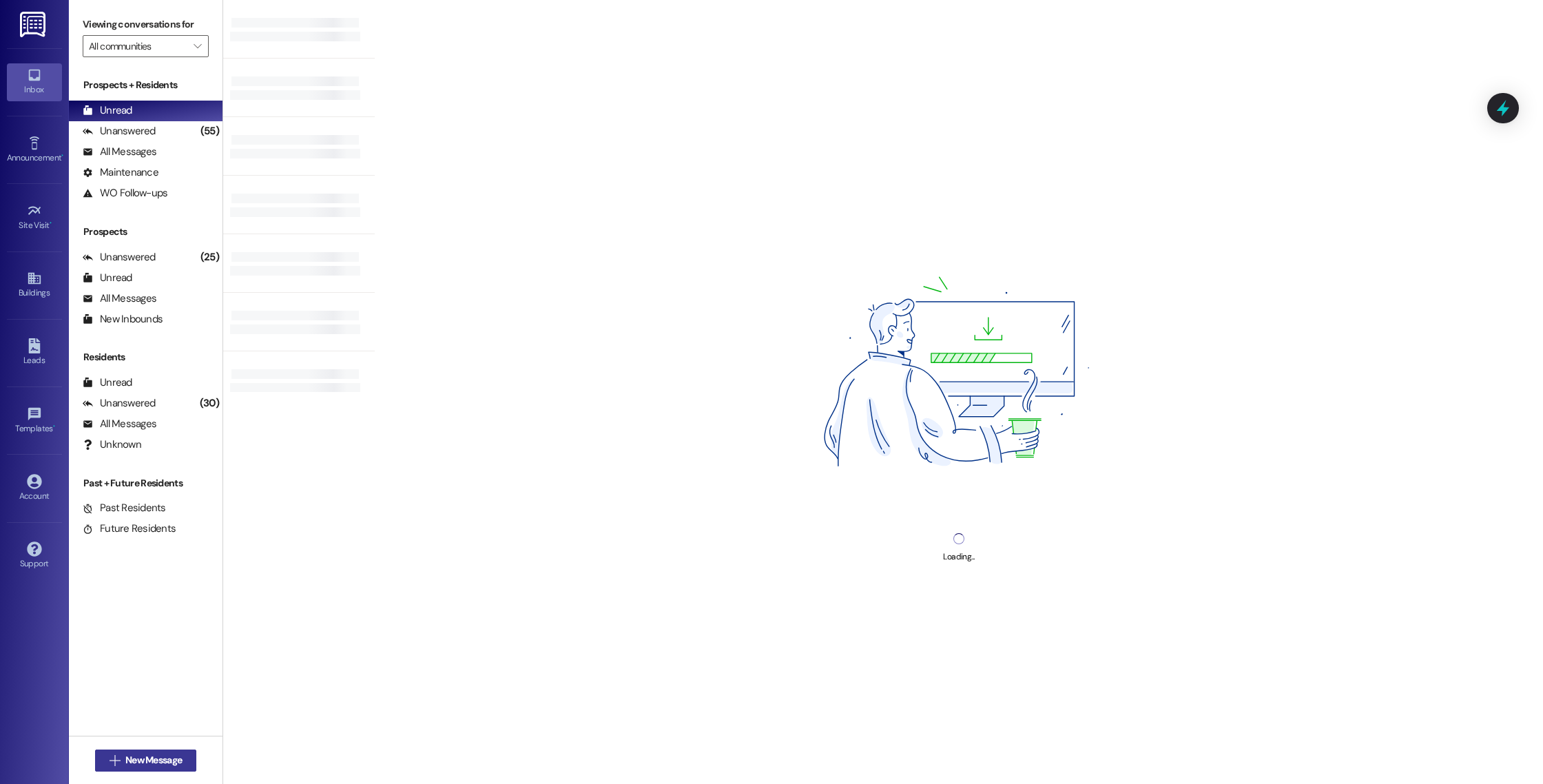
click at [134, 758] on span "New Message" at bounding box center [153, 760] width 57 height 14
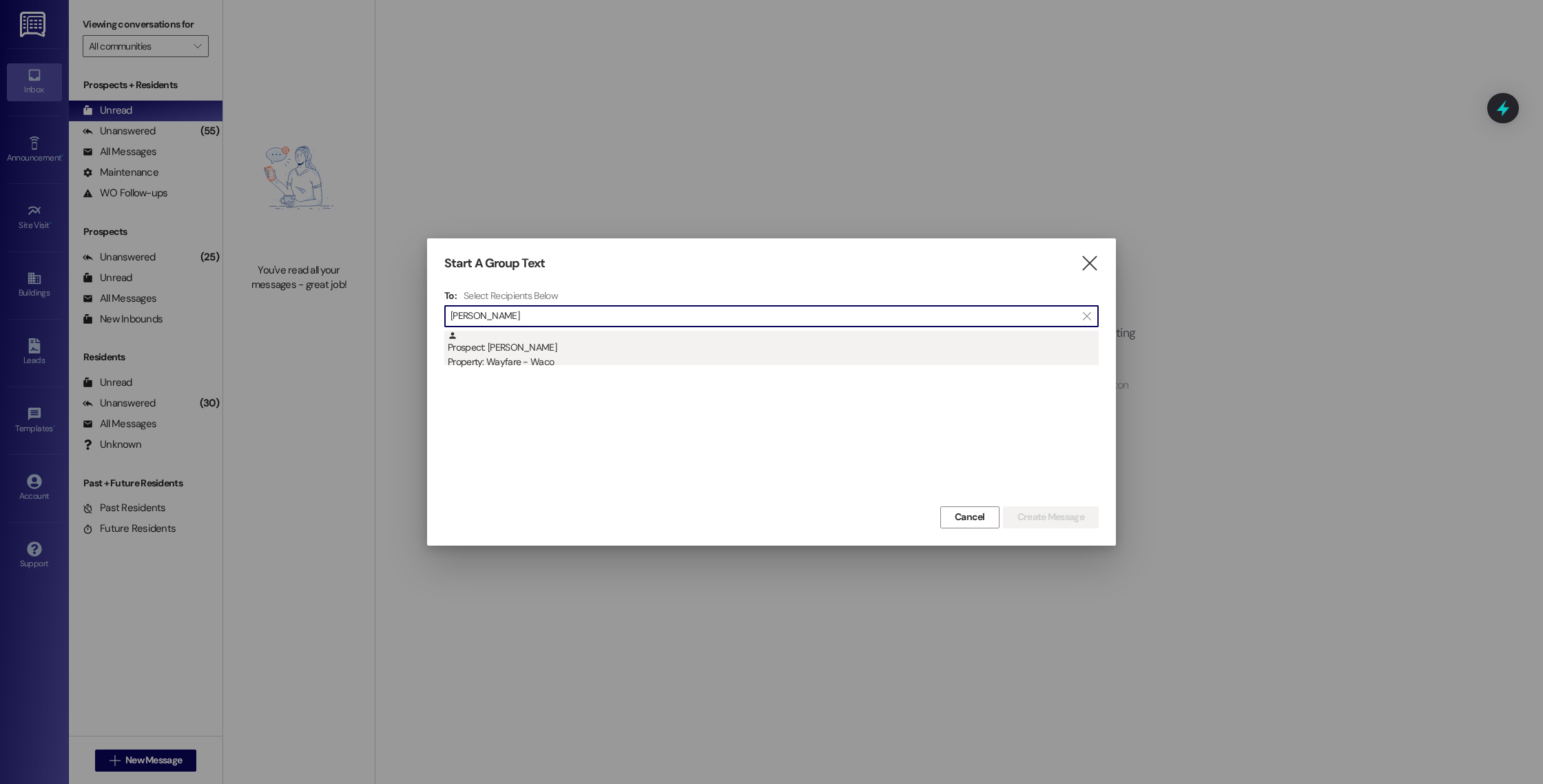
type input "[PERSON_NAME]"
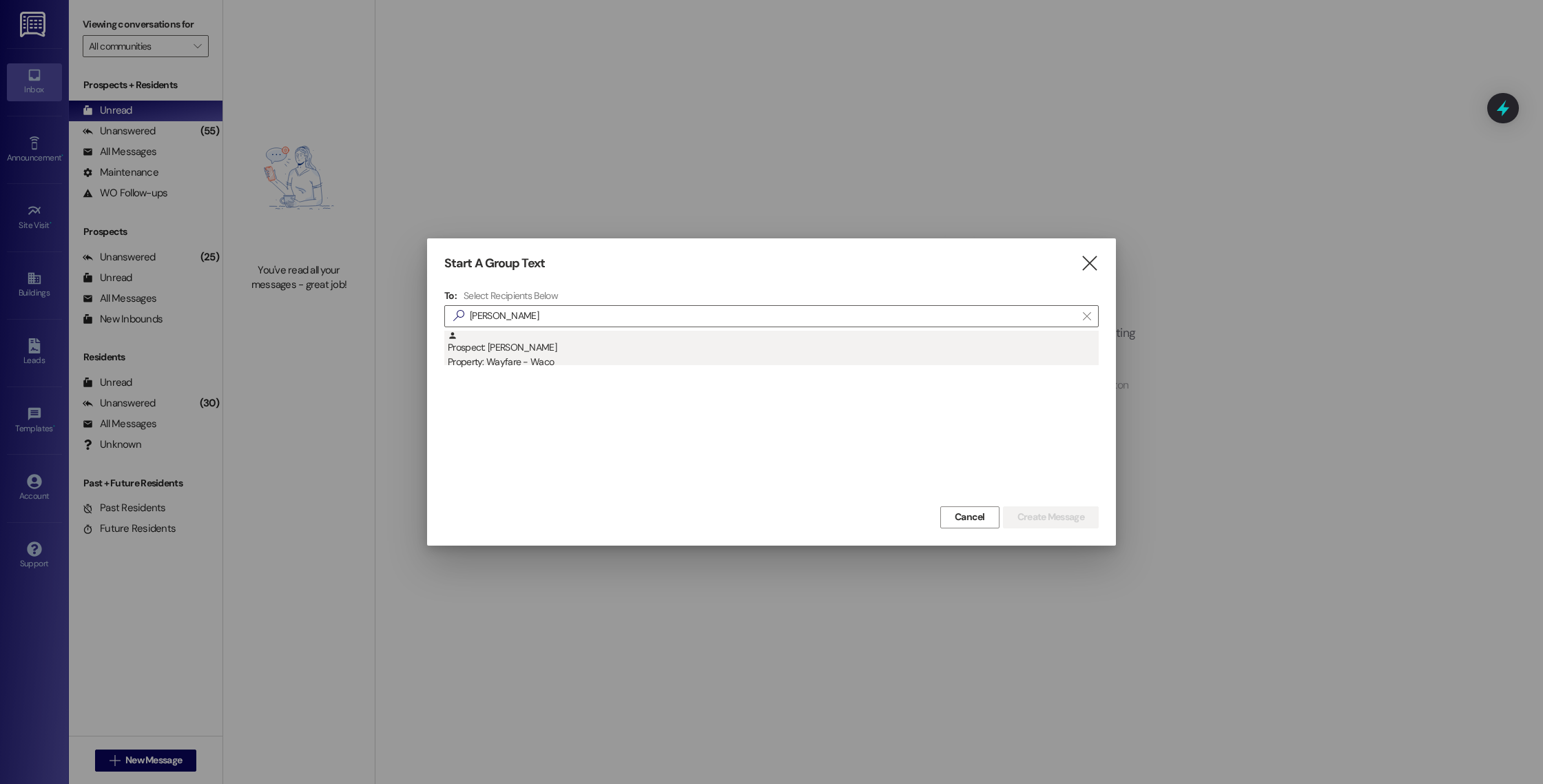
click at [754, 353] on div "Prospect: [PERSON_NAME] Property: Wayfare - Waco" at bounding box center [773, 349] width 651 height 39
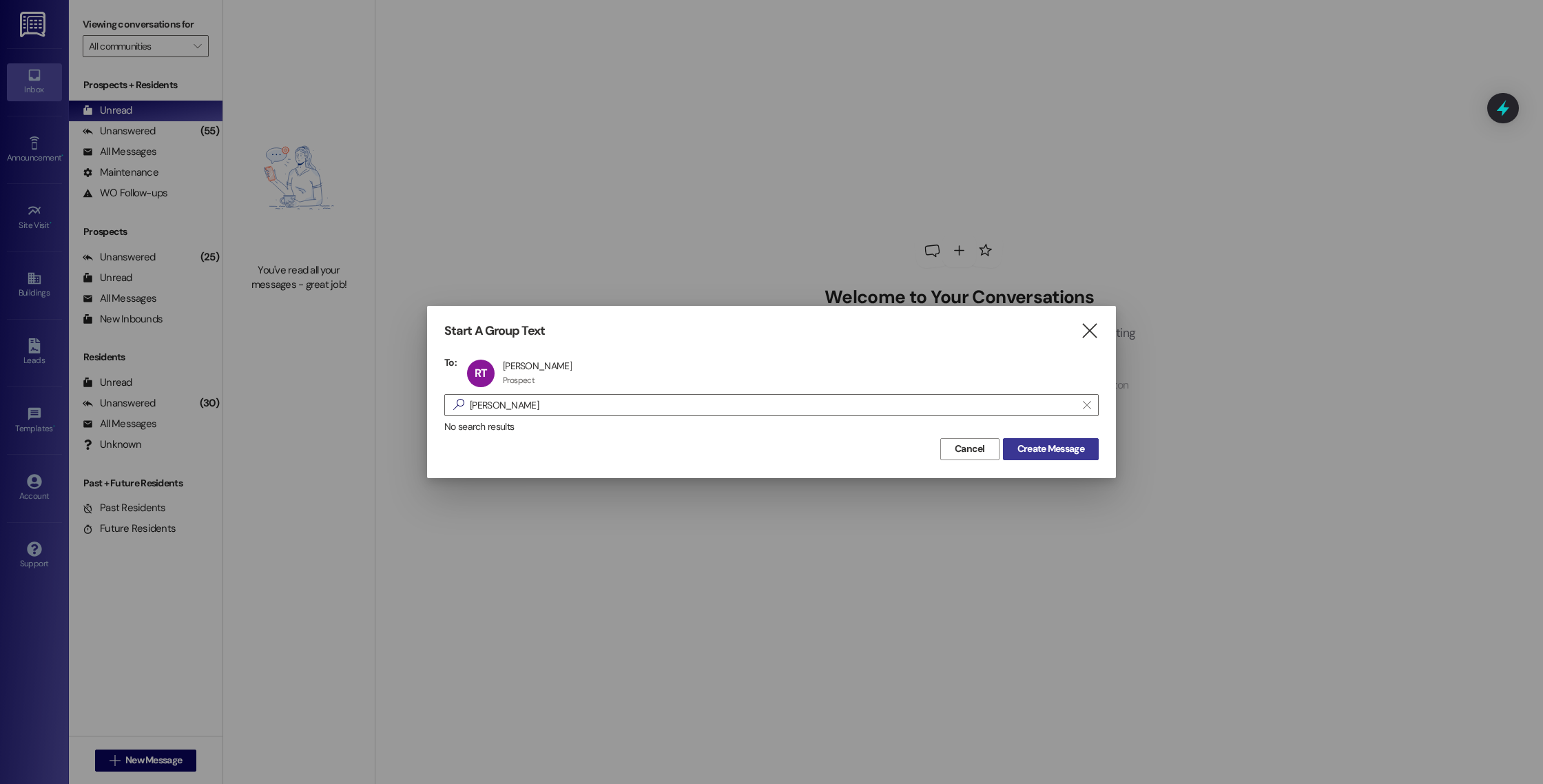
click at [1067, 447] on span "Create Message" at bounding box center [1051, 448] width 67 height 14
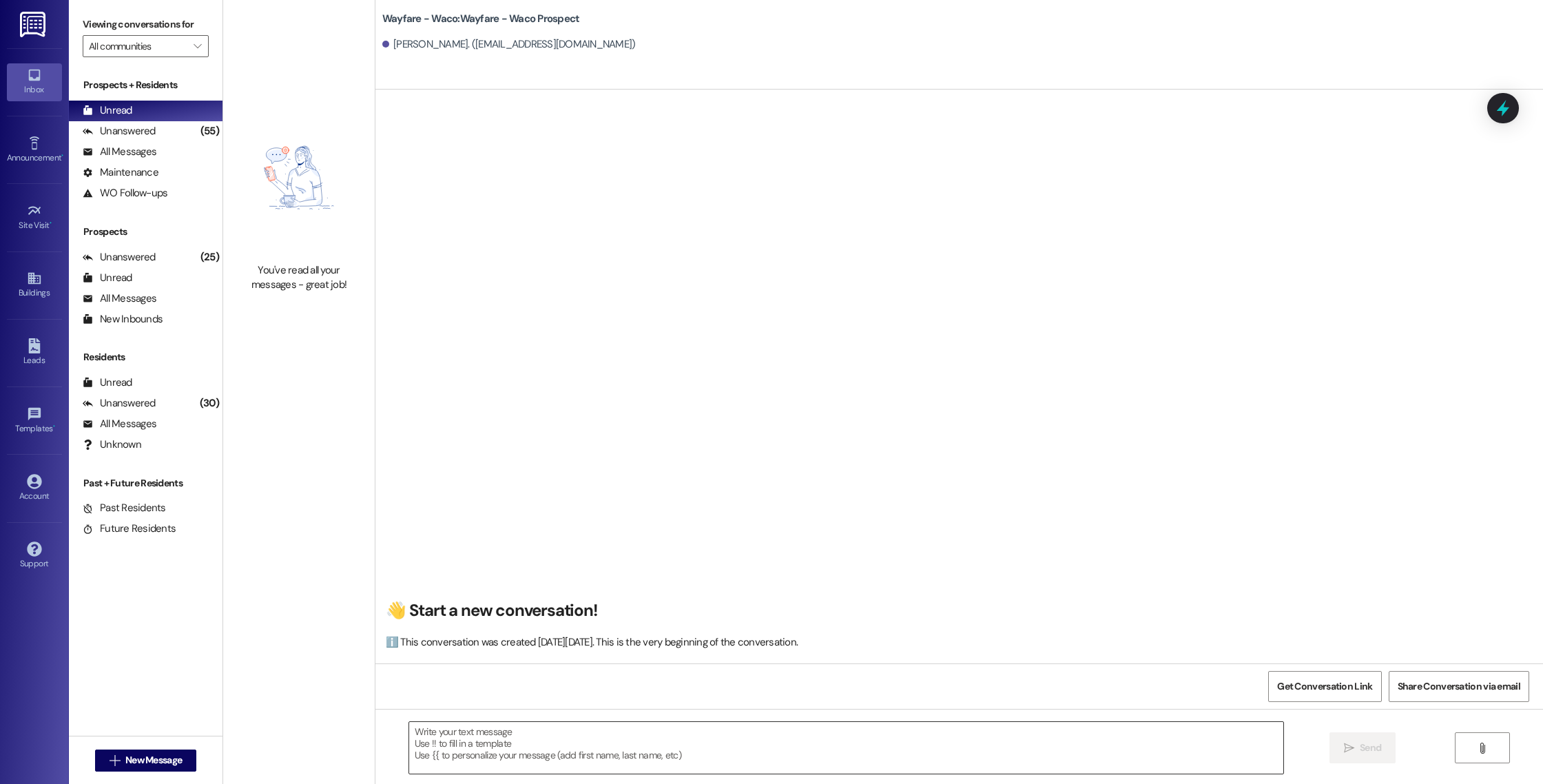
click at [843, 725] on textarea at bounding box center [846, 747] width 874 height 52
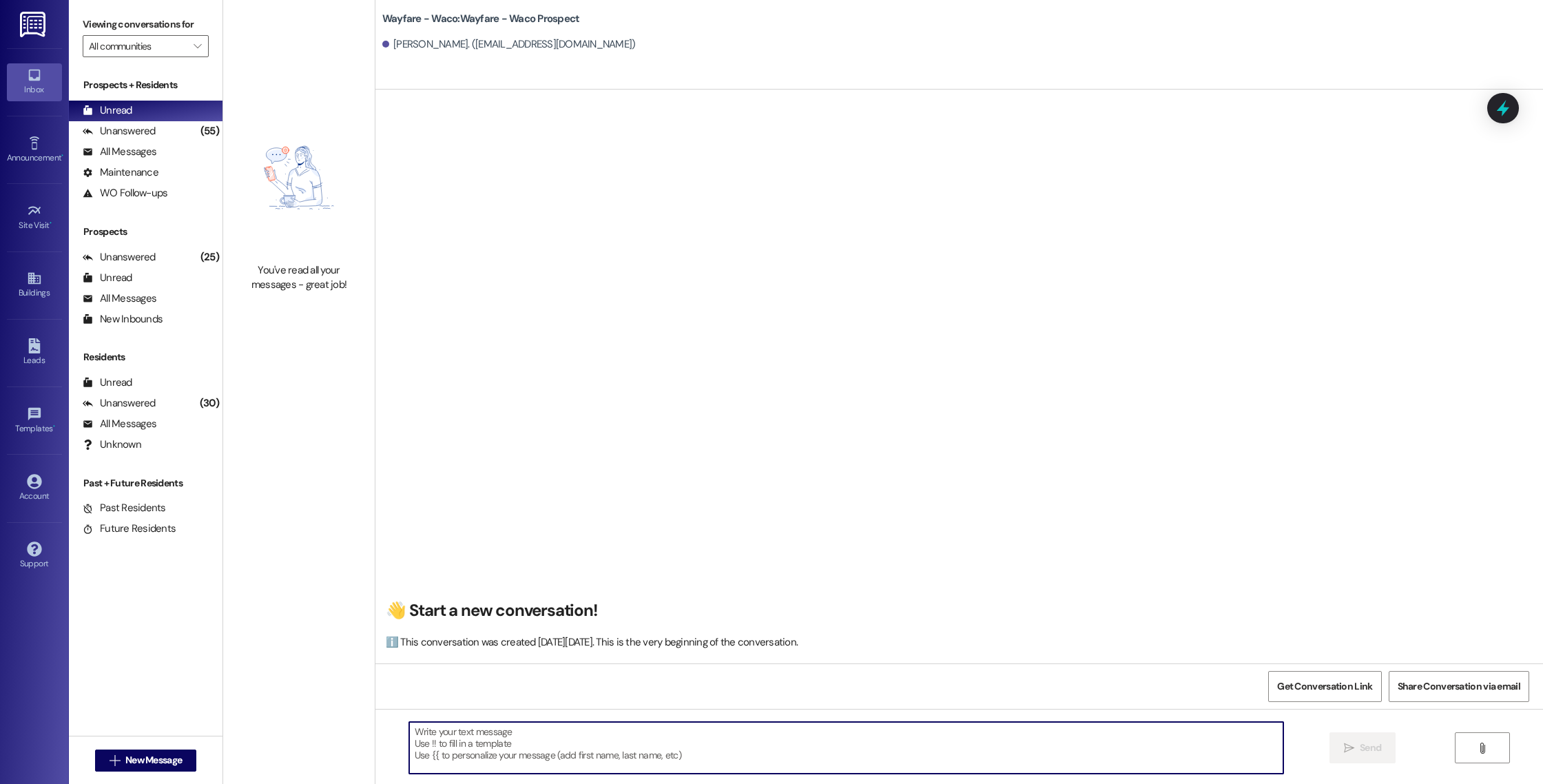
paste textarea "Good morning [PERSON_NAME], I wanted to touch base with you and see if you were…"
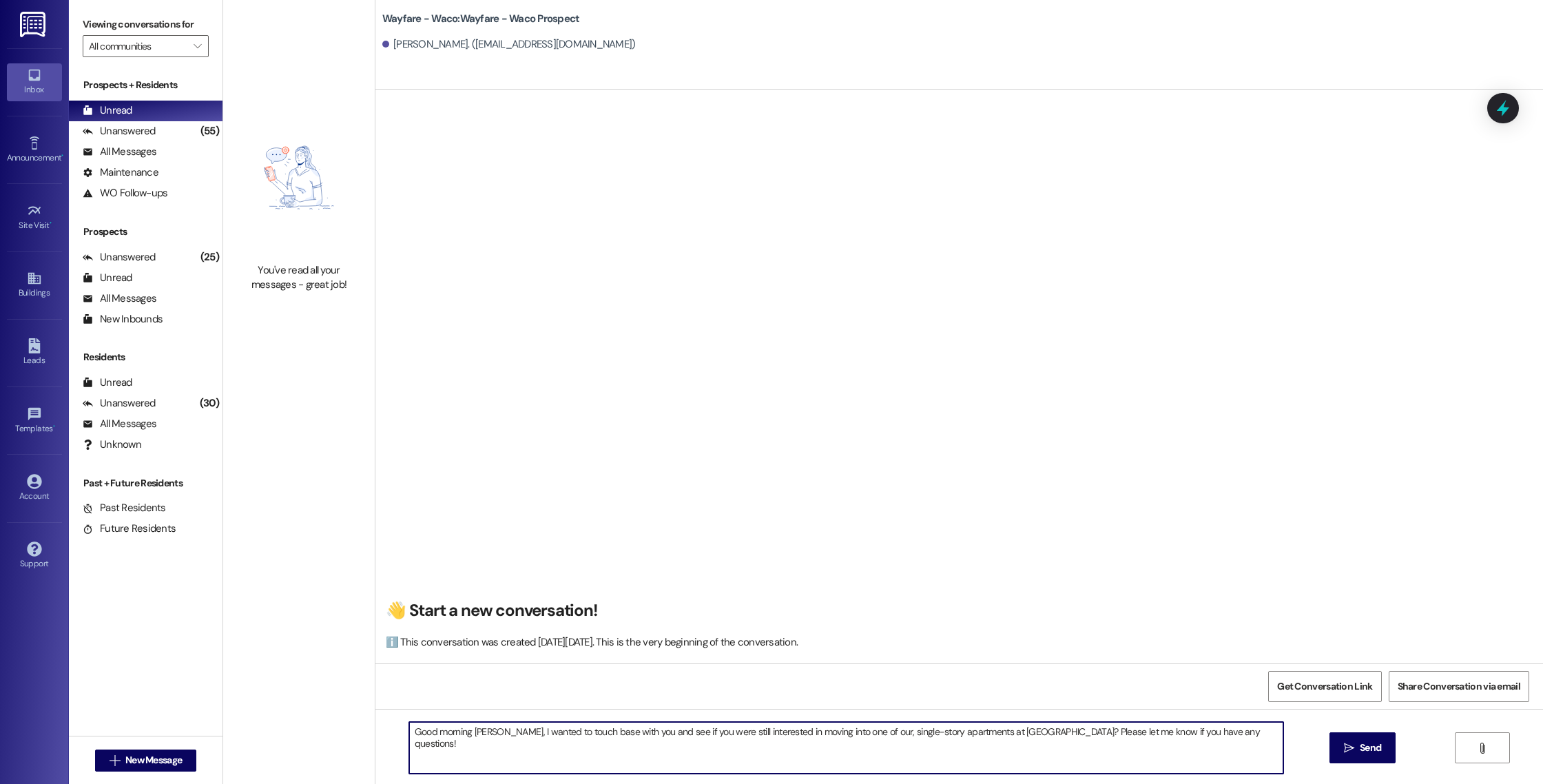
click at [478, 735] on textarea "Good morning [PERSON_NAME], I wanted to touch base with you and see if you were…" at bounding box center [846, 747] width 874 height 52
type textarea "Good morning [PERSON_NAME], I wanted to touch base with you and see if you were…"
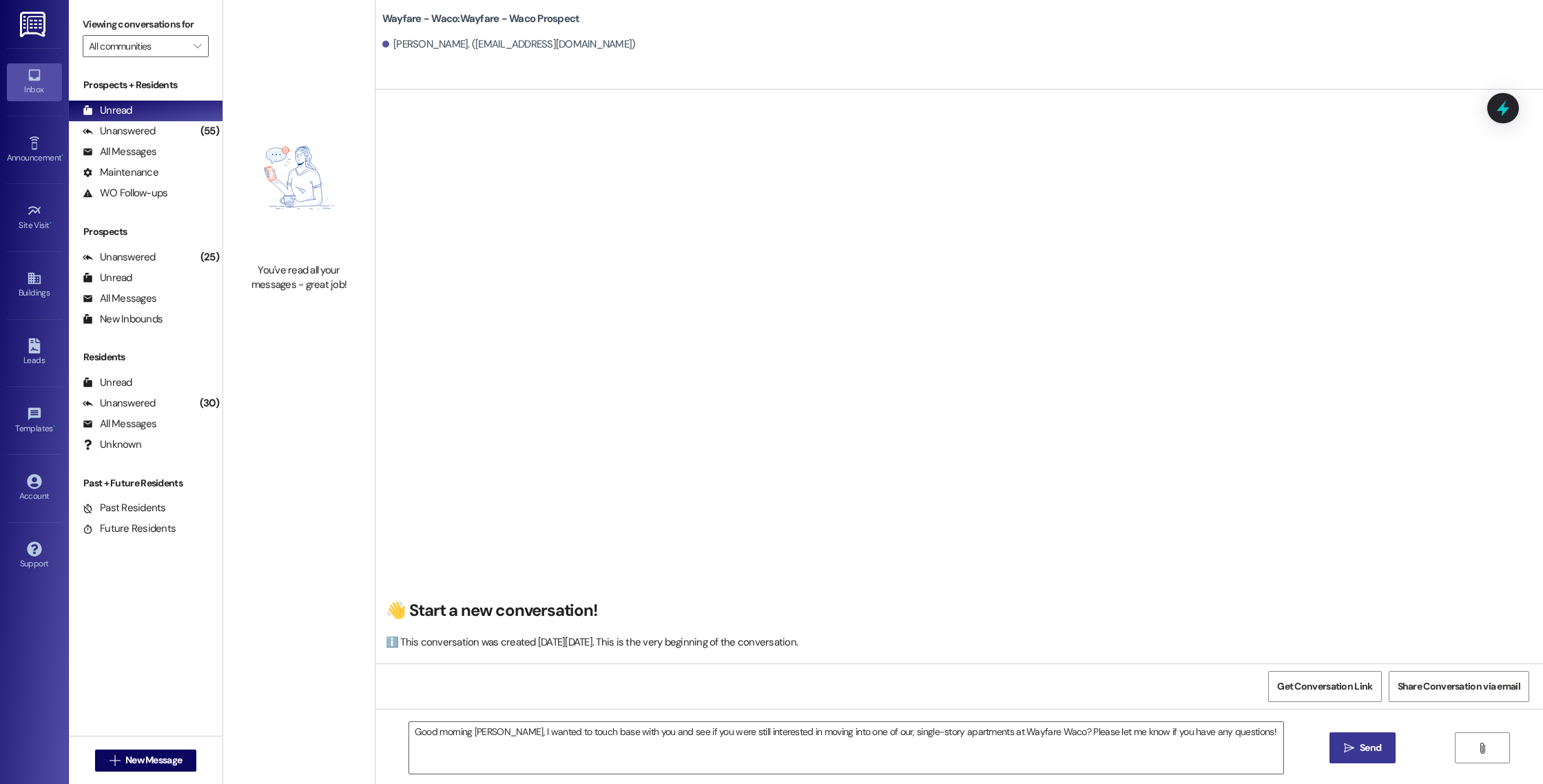
click at [1349, 743] on icon "" at bounding box center [1349, 748] width 10 height 11
